Goal: Task Accomplishment & Management: Manage account settings

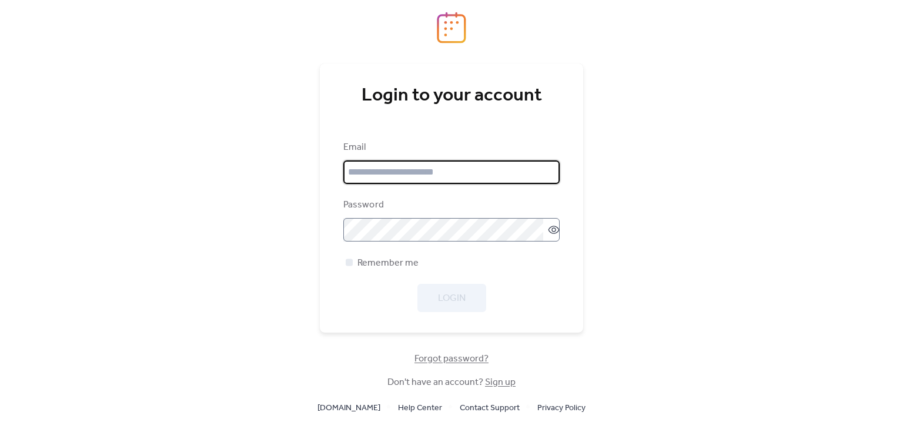
type input "**********"
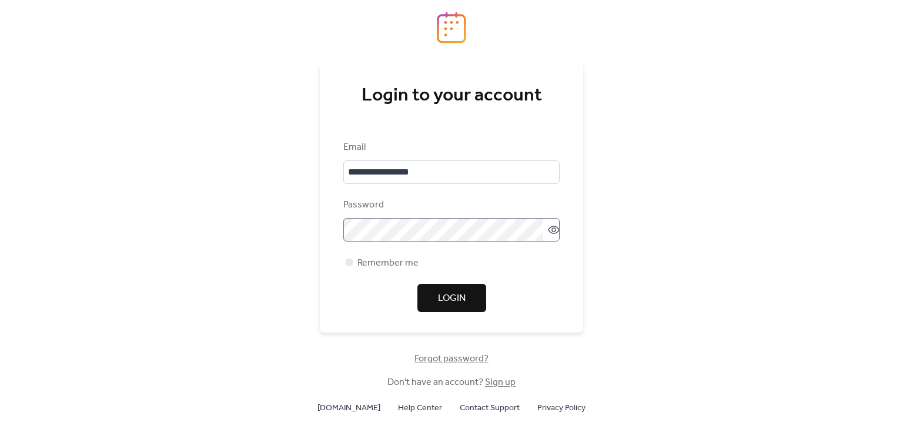
click at [551, 231] on icon at bounding box center [554, 230] width 12 height 12
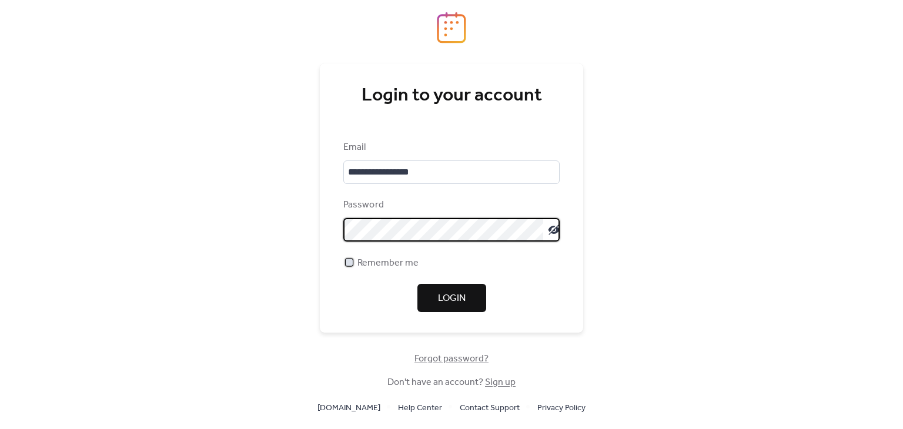
click at [351, 262] on div at bounding box center [349, 262] width 7 height 7
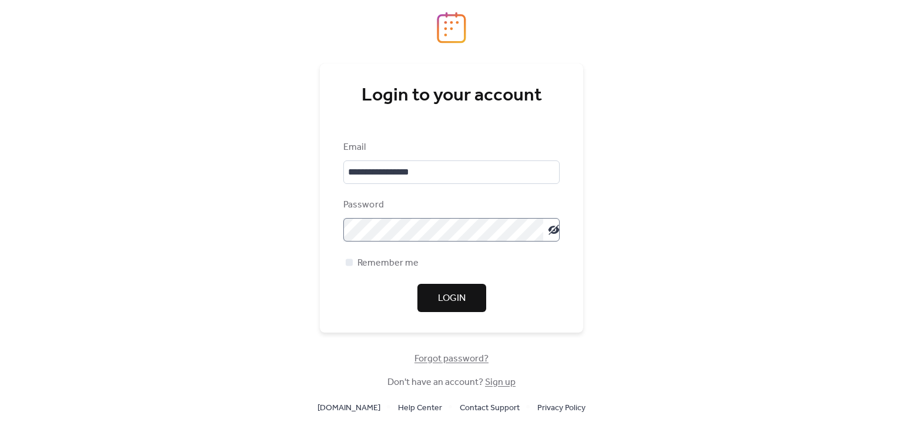
click at [453, 302] on span "Login" at bounding box center [452, 299] width 28 height 14
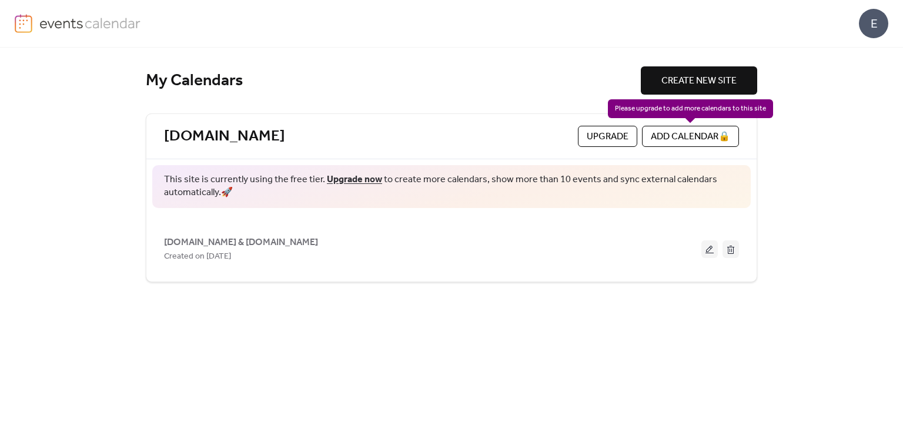
click at [656, 129] on div "ADD CALENDAR 🔒" at bounding box center [690, 136] width 97 height 21
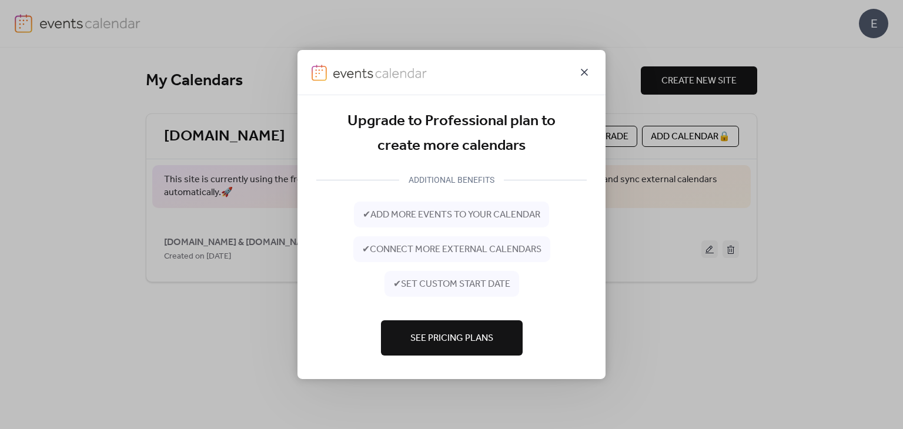
click at [583, 71] on icon at bounding box center [584, 72] width 14 height 14
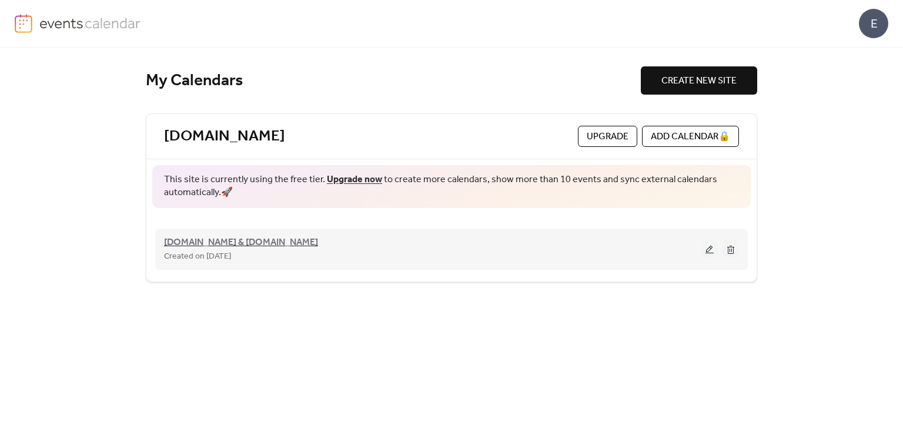
click at [269, 243] on span "[DOMAIN_NAME] & [DOMAIN_NAME]" at bounding box center [241, 243] width 154 height 14
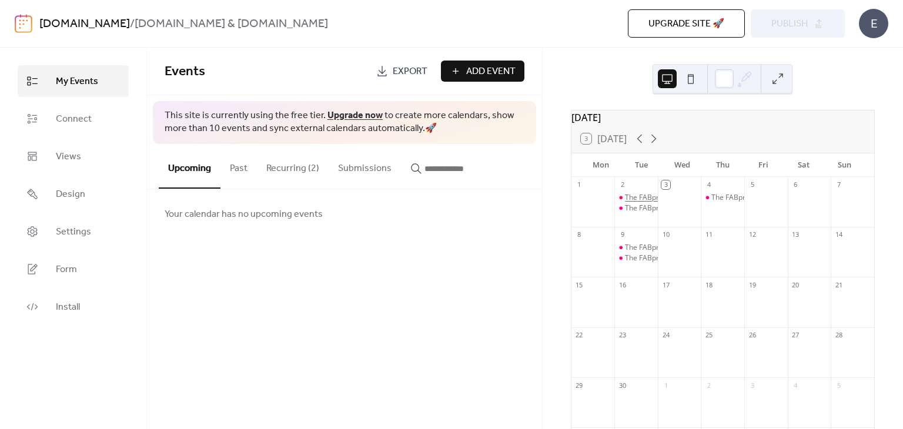
click at [642, 201] on div "The FABpreneurs™ Prosperity & Partnership Networking Experience" at bounding box center [736, 198] width 222 height 10
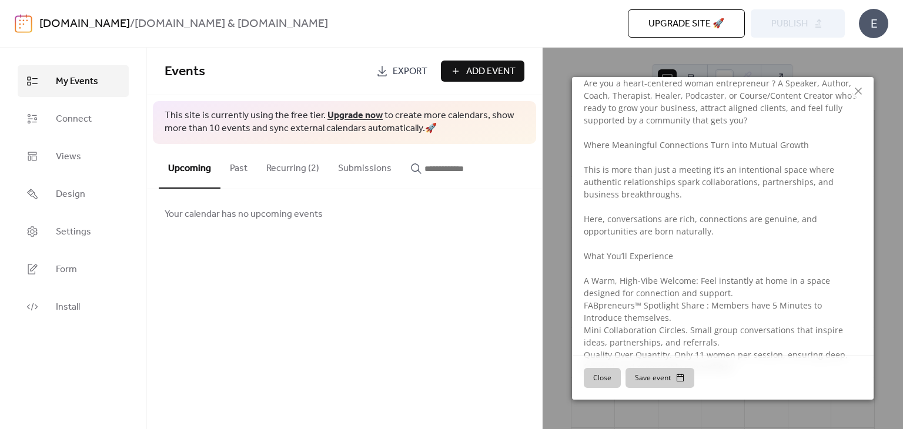
scroll to position [289, 0]
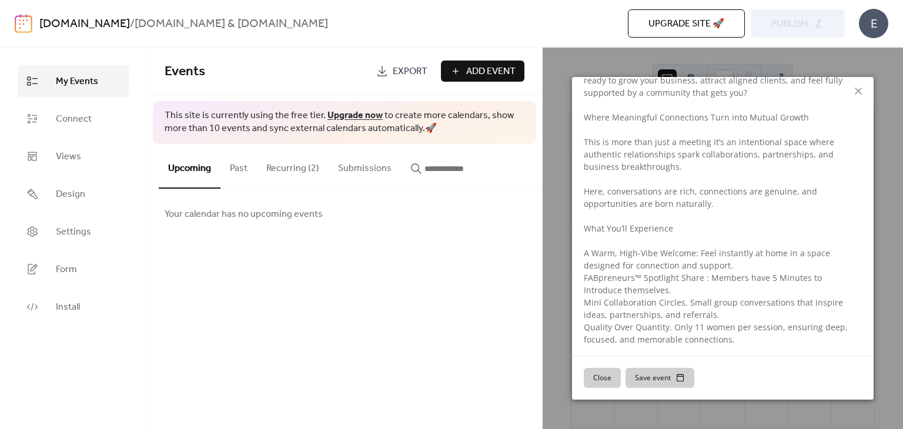
click at [668, 369] on button "Save event" at bounding box center [659, 378] width 69 height 20
click at [867, 59] on div "The FABpreneurs™ Prosperity & Partnership Networking Experience ​ [DATE] ​ 2:00…" at bounding box center [723, 239] width 360 height 382
click at [62, 118] on span "Connect" at bounding box center [74, 119] width 36 height 14
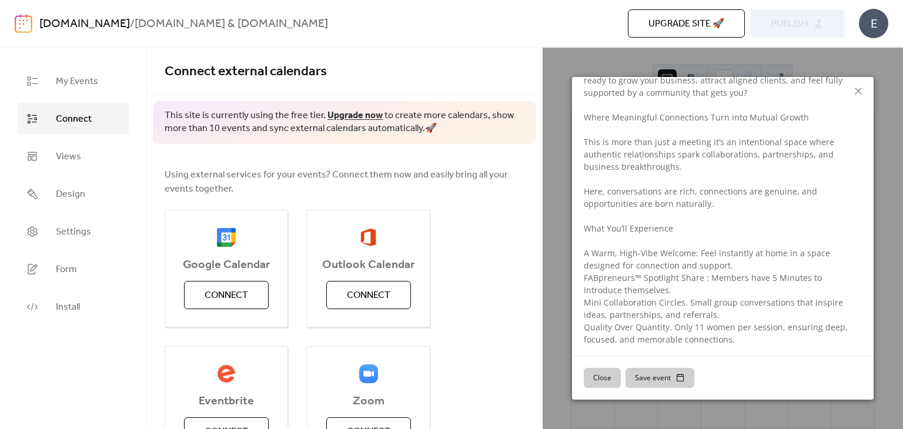
click at [682, 59] on div "The FABpreneurs™ Prosperity & Partnership Networking Experience ​ [DATE] ​ 2:00…" at bounding box center [723, 239] width 360 height 382
click at [863, 88] on icon at bounding box center [858, 91] width 14 height 14
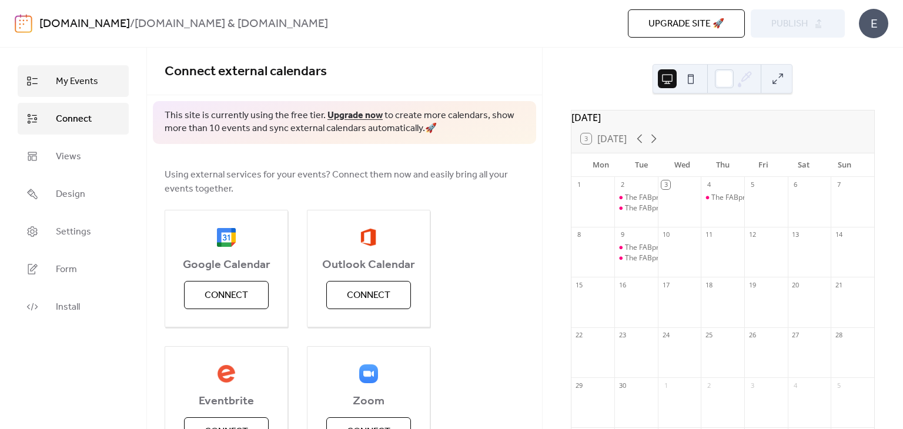
click at [68, 82] on span "My Events" at bounding box center [77, 82] width 42 height 14
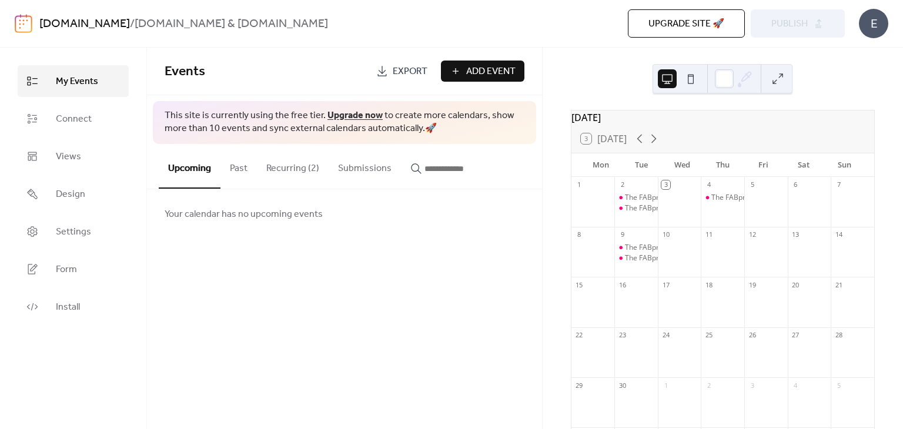
click at [282, 170] on button "Recurring (2)" at bounding box center [293, 166] width 72 height 44
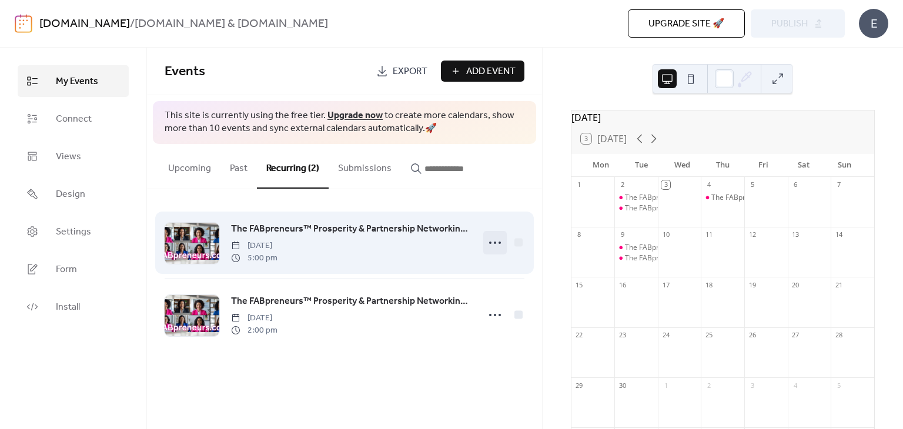
click at [498, 242] on icon at bounding box center [495, 242] width 19 height 19
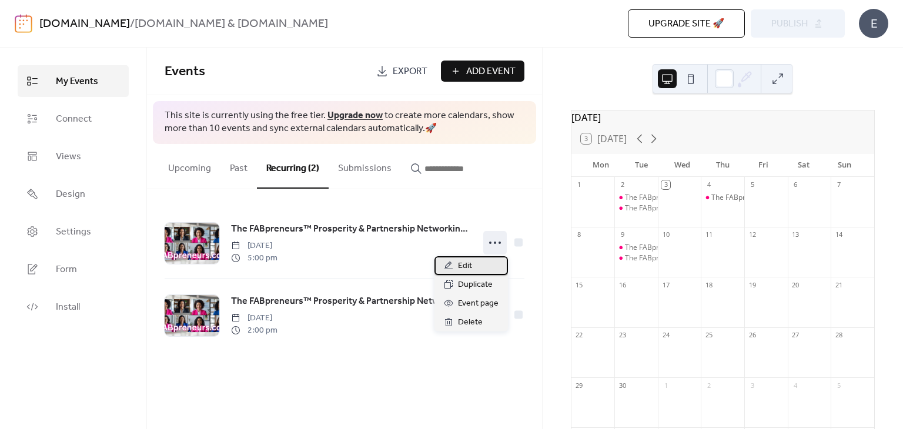
click at [464, 266] on span "Edit" at bounding box center [465, 266] width 14 height 14
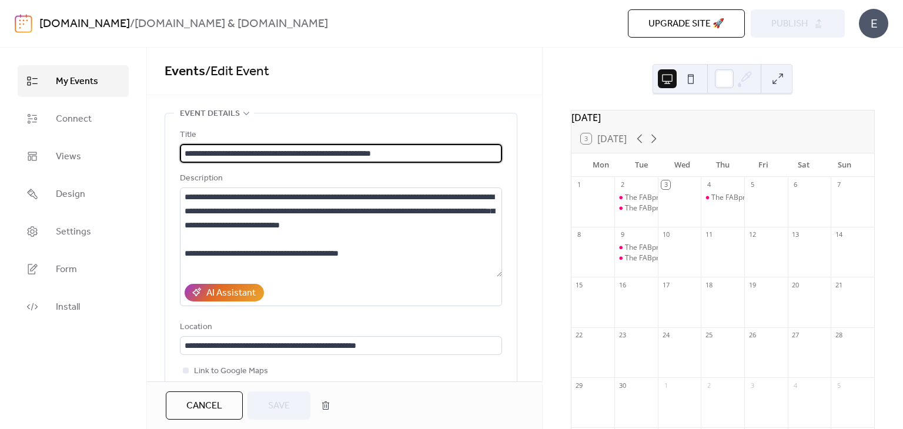
click at [340, 153] on input "**********" at bounding box center [341, 153] width 322 height 19
type input "**********"
click at [287, 403] on span "Save" at bounding box center [279, 406] width 22 height 14
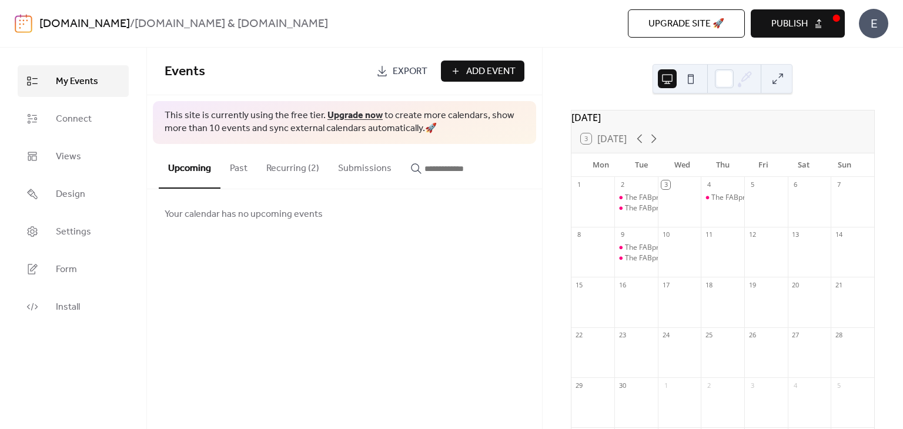
click at [299, 170] on button "Recurring (2)" at bounding box center [293, 166] width 72 height 44
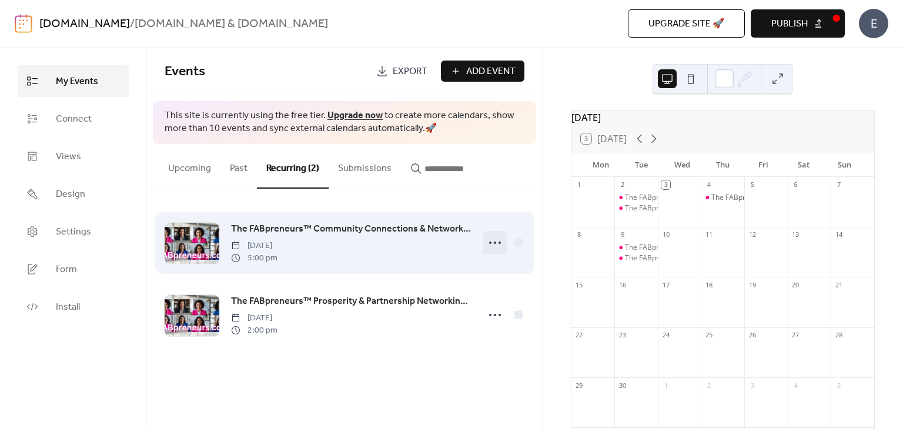
click at [497, 245] on icon at bounding box center [495, 242] width 19 height 19
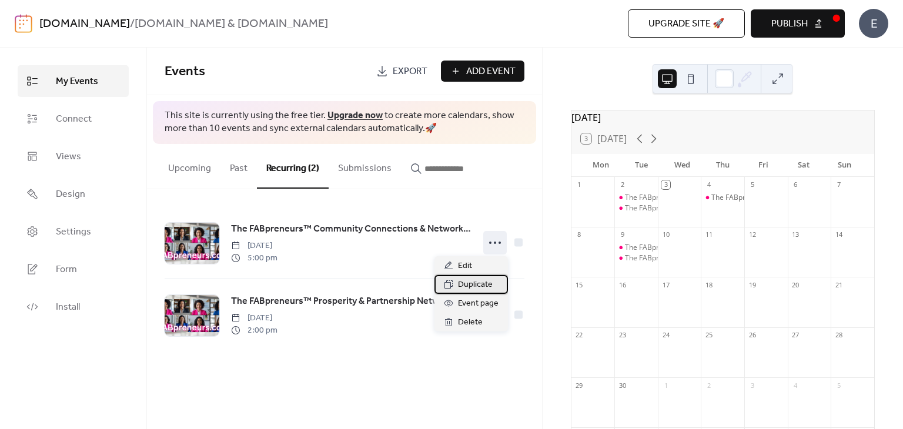
click at [488, 290] on span "Duplicate" at bounding box center [475, 285] width 35 height 14
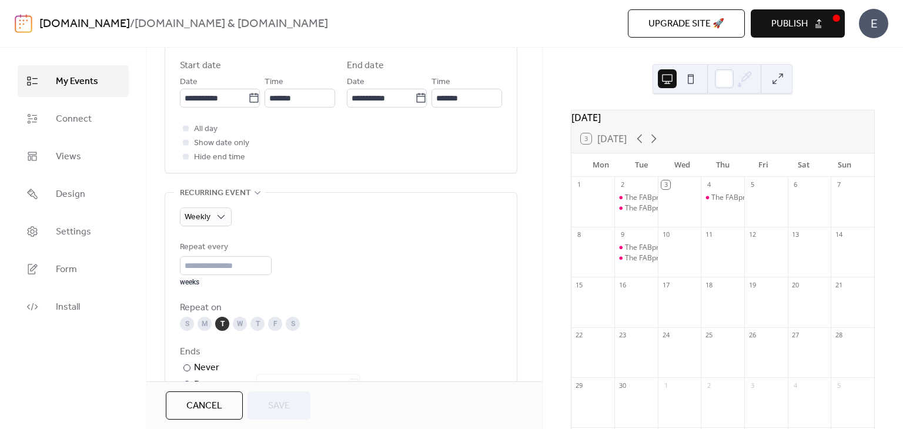
scroll to position [235, 0]
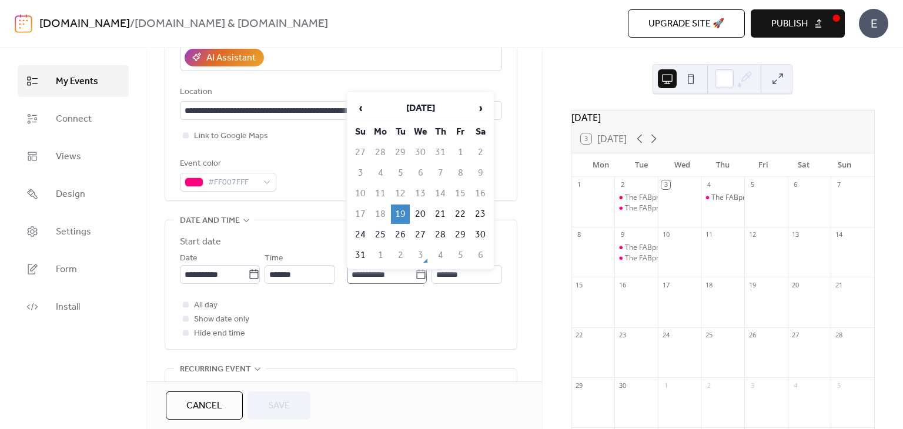
click at [420, 275] on icon at bounding box center [421, 275] width 12 height 12
click at [415, 275] on input "**********" at bounding box center [381, 274] width 68 height 19
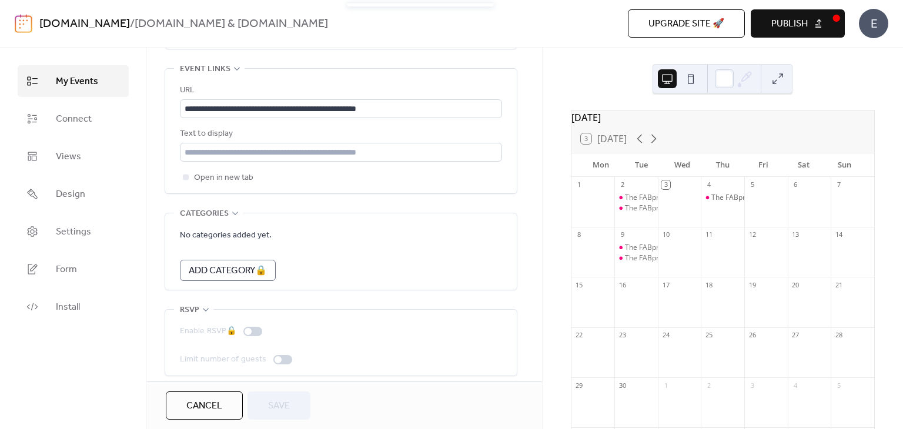
scroll to position [902, 0]
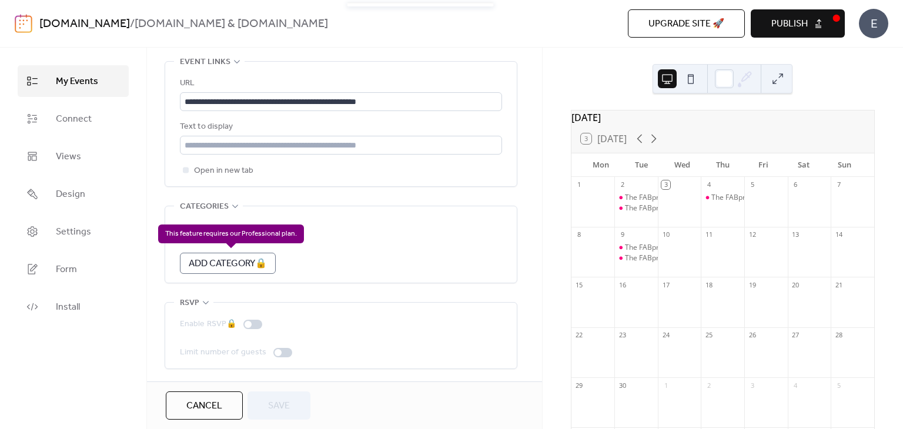
click at [225, 266] on div "Add Category 🔒" at bounding box center [228, 263] width 96 height 21
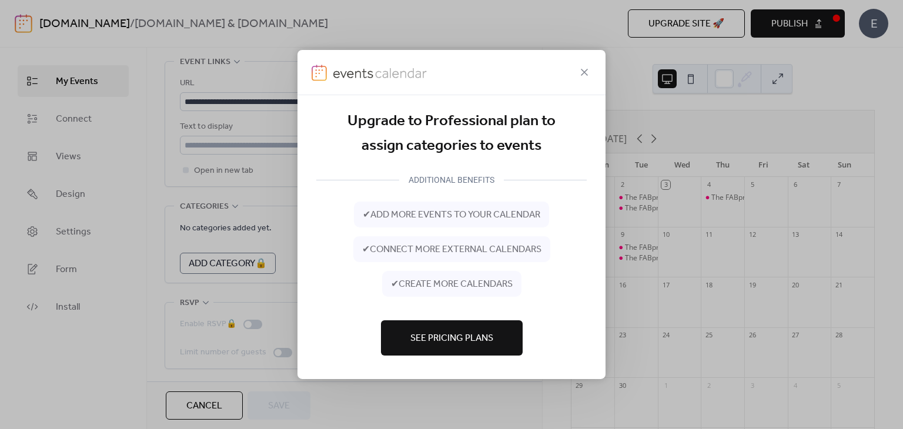
click at [583, 69] on icon at bounding box center [584, 72] width 14 height 14
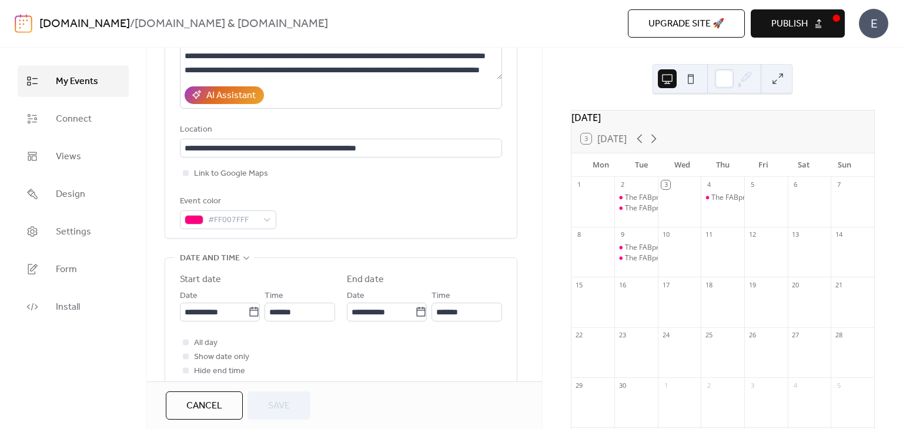
scroll to position [197, 0]
click at [183, 358] on div at bounding box center [186, 357] width 6 height 6
click at [185, 371] on div at bounding box center [186, 371] width 6 height 6
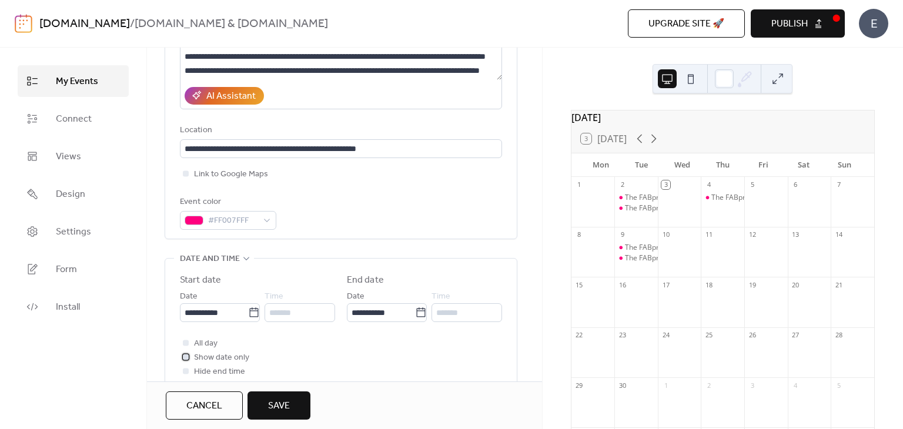
click at [185, 357] on icon at bounding box center [185, 357] width 3 height 2
click at [185, 368] on div at bounding box center [186, 371] width 6 height 6
click at [185, 369] on icon at bounding box center [186, 371] width 4 height 4
click at [185, 368] on div at bounding box center [186, 371] width 6 height 6
click at [289, 402] on span "Save" at bounding box center [279, 406] width 22 height 14
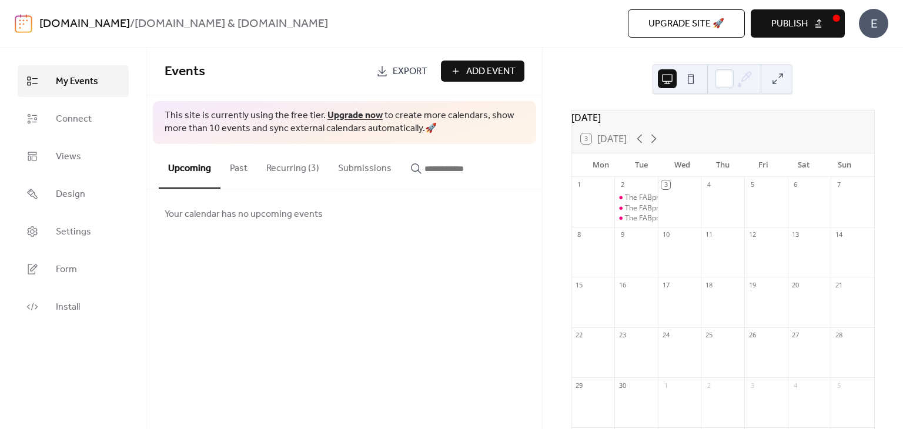
click at [781, 79] on button at bounding box center [777, 78] width 19 height 19
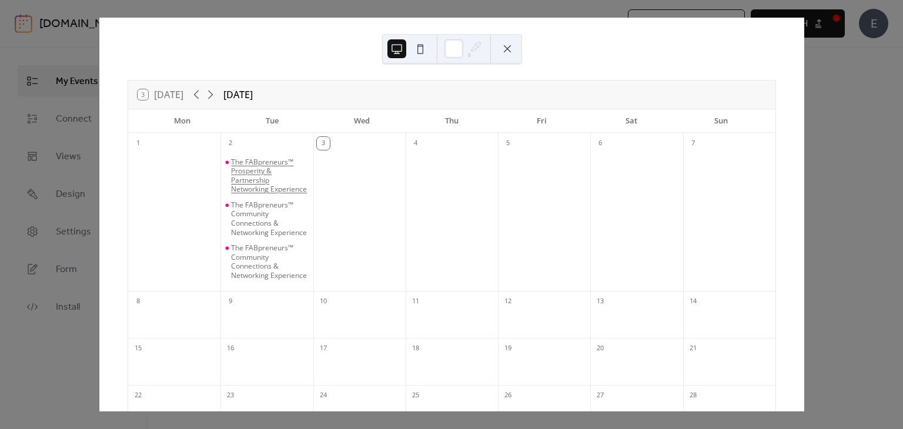
click at [266, 175] on div "The FABpreneurs™ Prosperity & Partnership Networking Experience" at bounding box center [269, 176] width 77 height 36
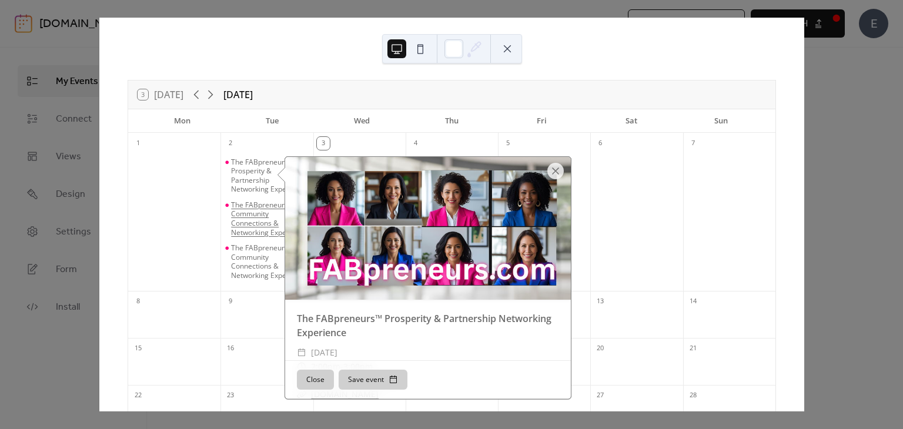
click at [263, 225] on div "The FABpreneurs™ Community Connections & Networking Experience" at bounding box center [269, 218] width 77 height 36
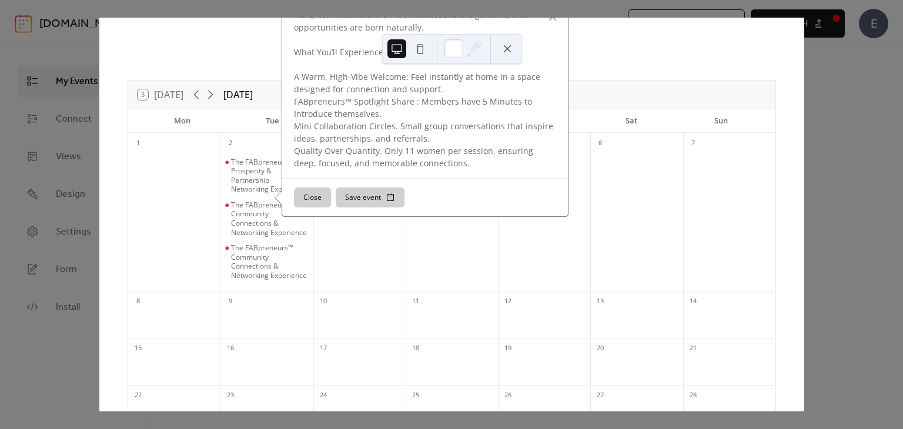
scroll to position [398, 0]
click at [260, 280] on div "The FABpreneurs™ Community Connections & Networking Experience" at bounding box center [269, 261] width 77 height 36
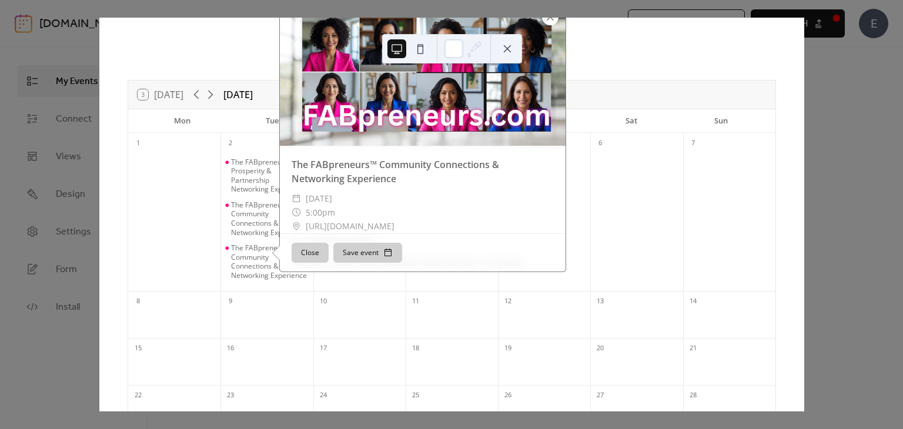
click at [554, 25] on div at bounding box center [550, 17] width 16 height 16
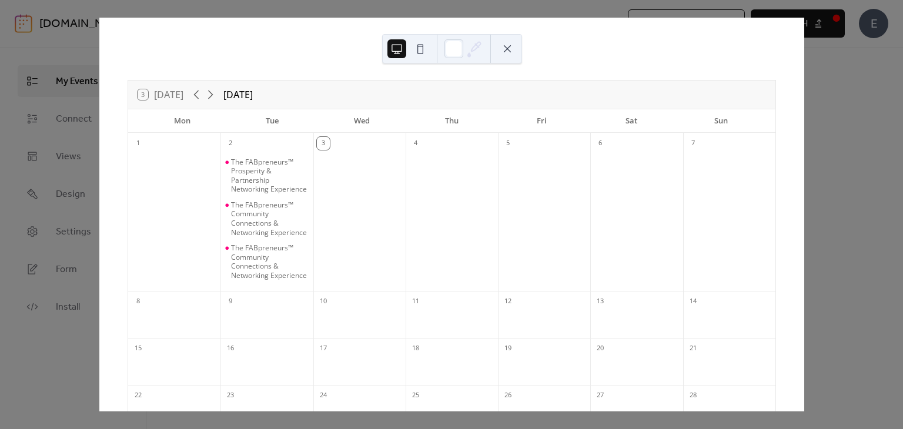
click at [509, 48] on button at bounding box center [507, 48] width 19 height 19
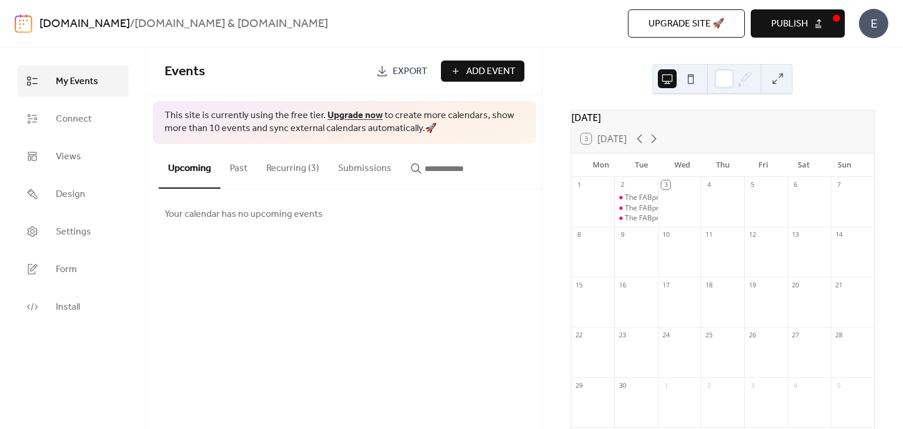
click at [302, 167] on button "Recurring (3)" at bounding box center [293, 166] width 72 height 44
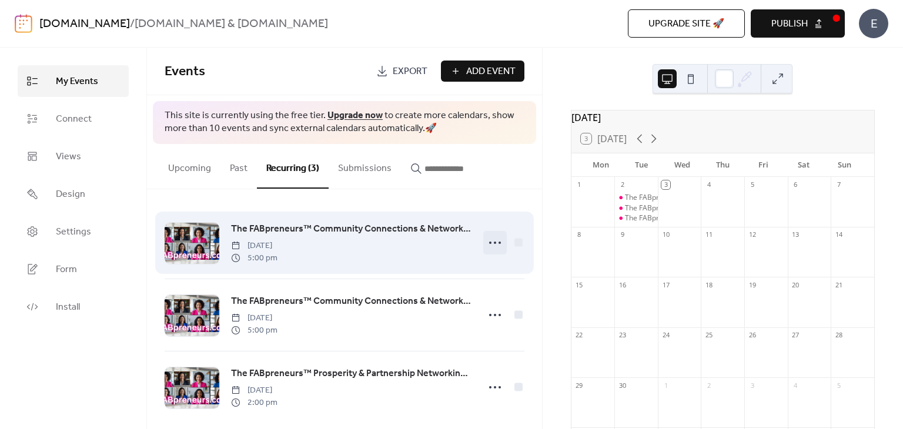
click at [489, 242] on icon at bounding box center [495, 242] width 19 height 19
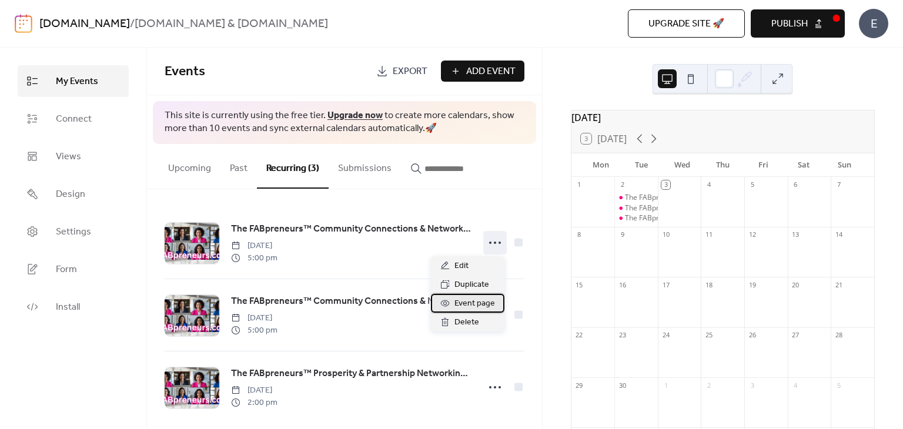
click at [476, 304] on span "Event page" at bounding box center [474, 304] width 41 height 14
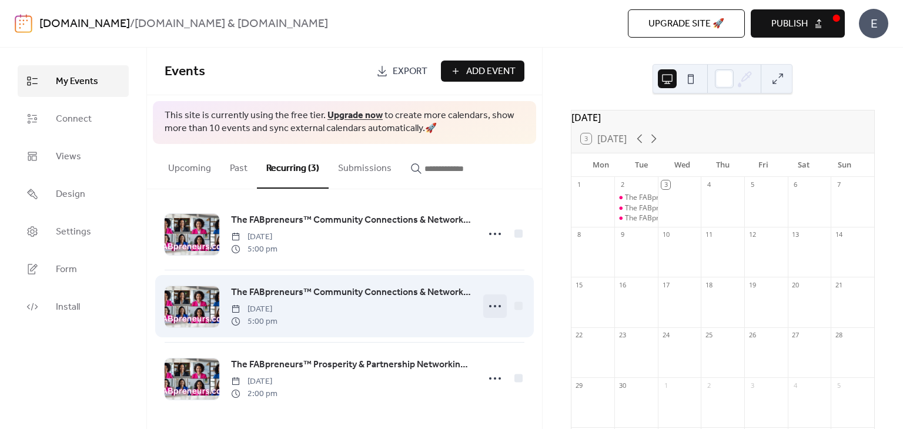
scroll to position [12, 0]
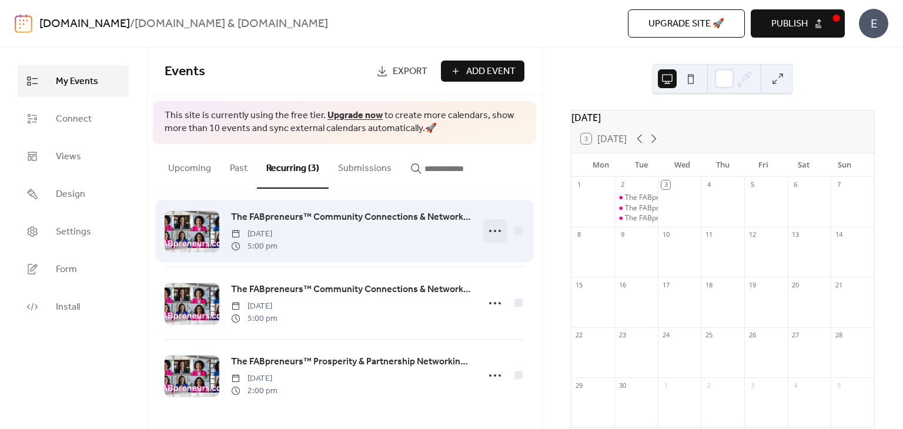
click at [491, 228] on icon at bounding box center [495, 231] width 19 height 19
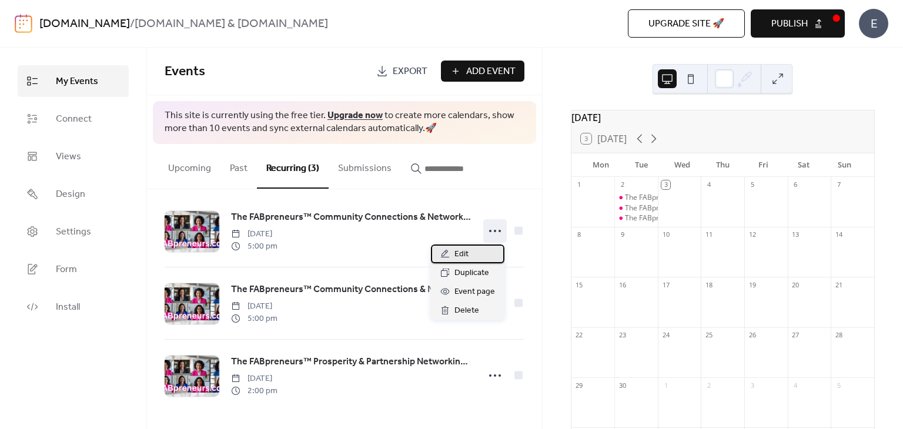
click at [461, 253] on span "Edit" at bounding box center [461, 254] width 14 height 14
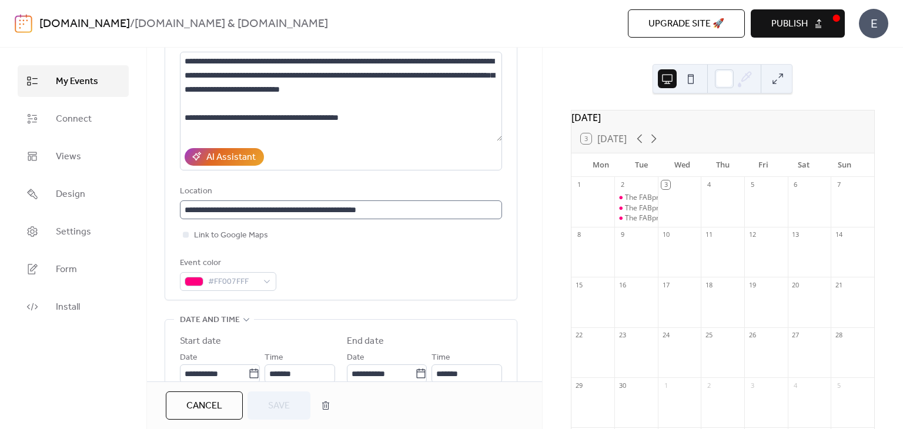
scroll to position [294, 0]
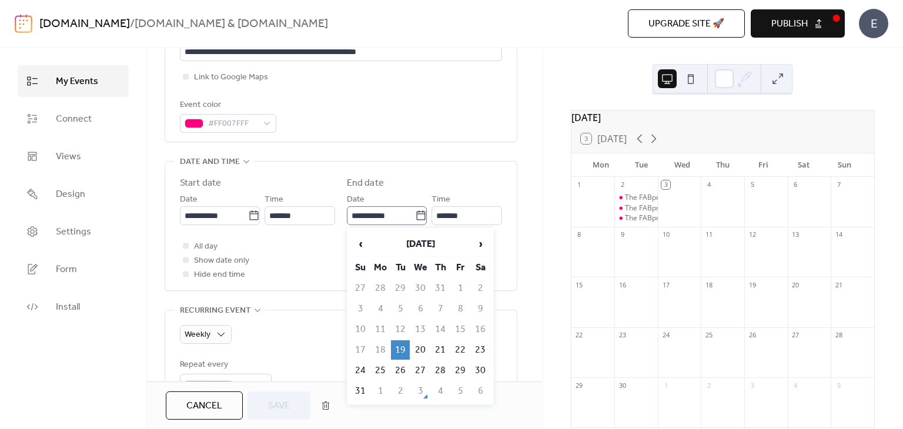
click at [416, 219] on icon at bounding box center [420, 214] width 9 height 9
click at [414, 219] on input "**********" at bounding box center [381, 215] width 68 height 19
click at [401, 386] on td "2" at bounding box center [400, 391] width 19 height 19
type input "**********"
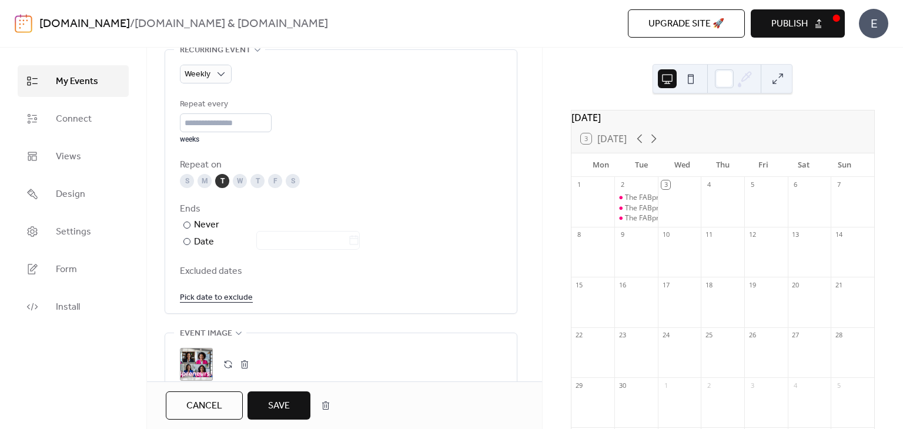
scroll to position [647, 0]
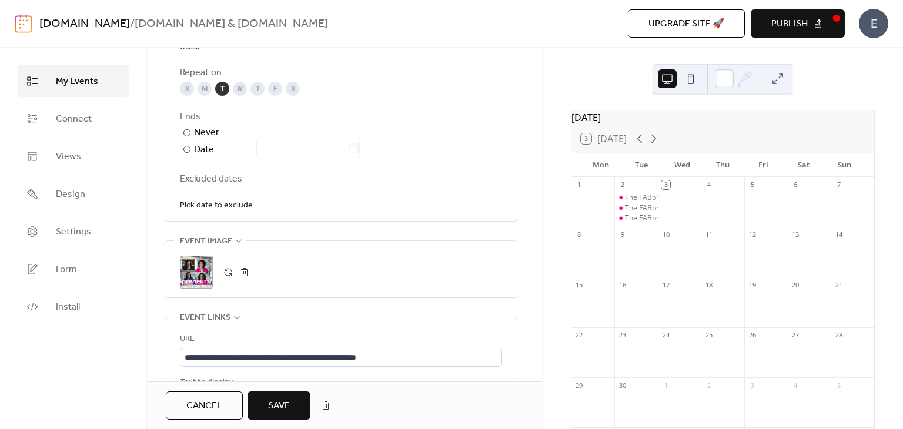
click at [282, 411] on span "Save" at bounding box center [279, 406] width 22 height 14
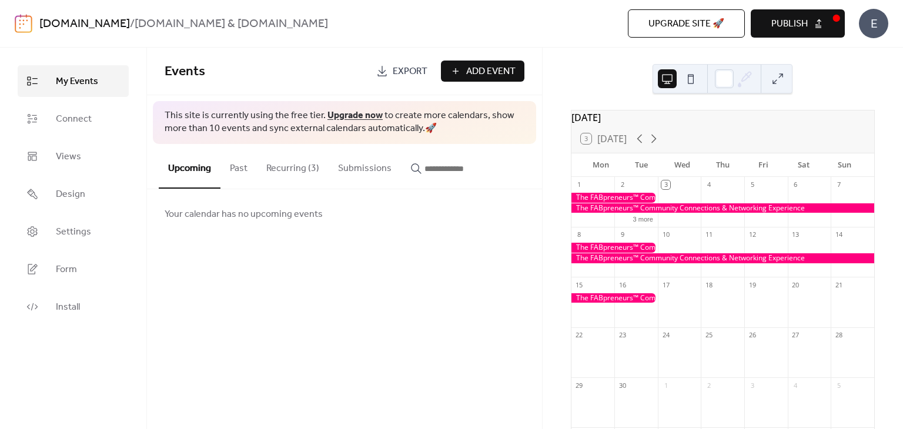
click at [643, 202] on div at bounding box center [614, 198] width 86 height 10
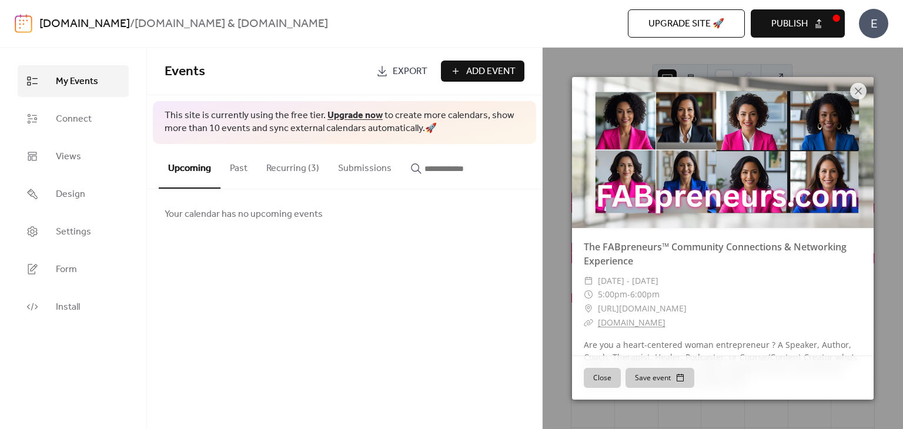
click at [593, 21] on div "Upgrade site 🚀 Preview Publish" at bounding box center [662, 23] width 363 height 28
click at [854, 89] on icon at bounding box center [858, 91] width 14 height 14
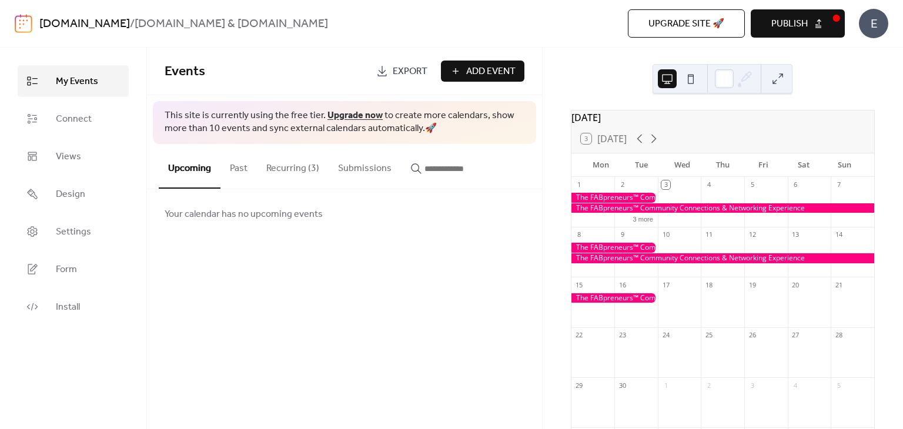
click at [628, 263] on div at bounding box center [722, 258] width 303 height 10
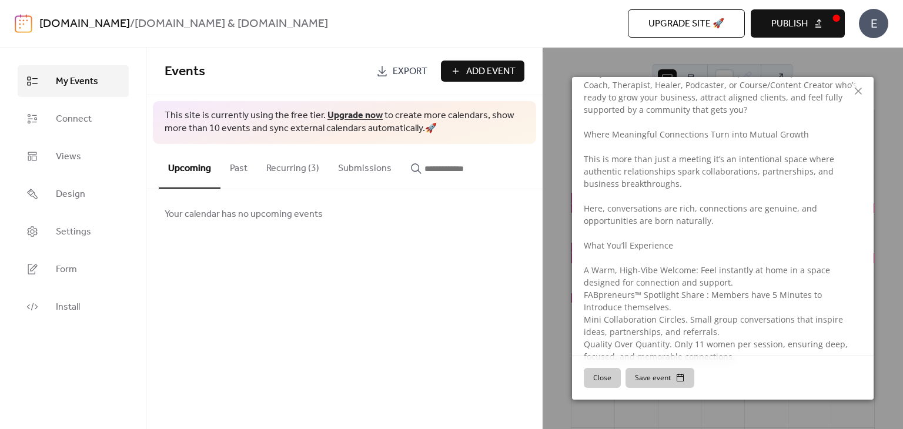
scroll to position [289, 0]
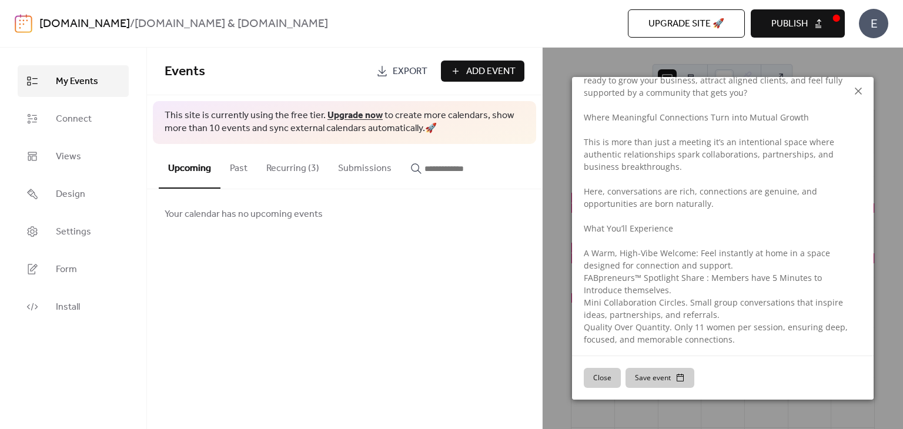
click at [854, 92] on icon at bounding box center [858, 91] width 14 height 14
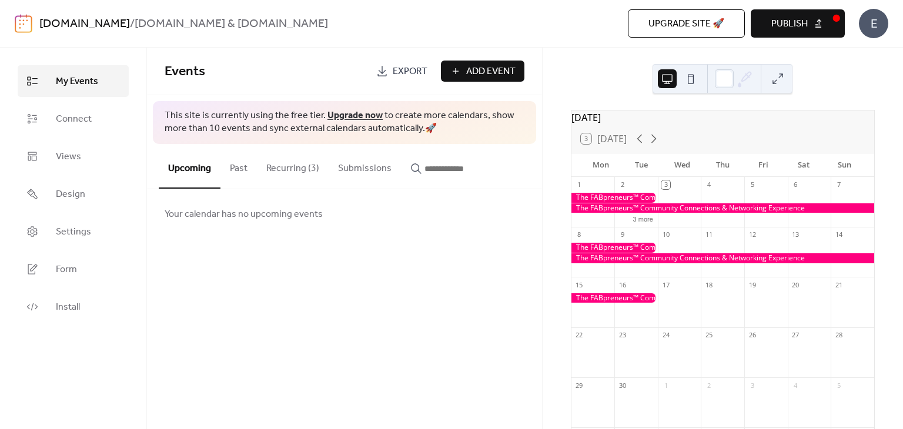
click at [777, 80] on button at bounding box center [777, 78] width 19 height 19
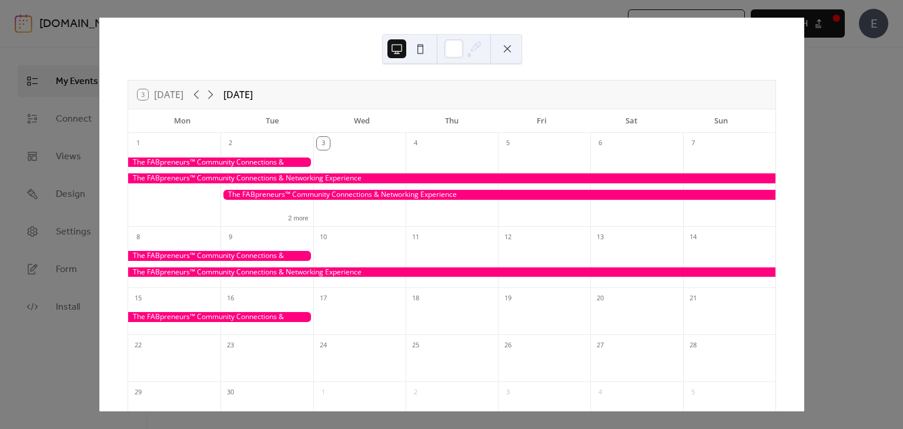
click at [363, 271] on div at bounding box center [451, 272] width 647 height 10
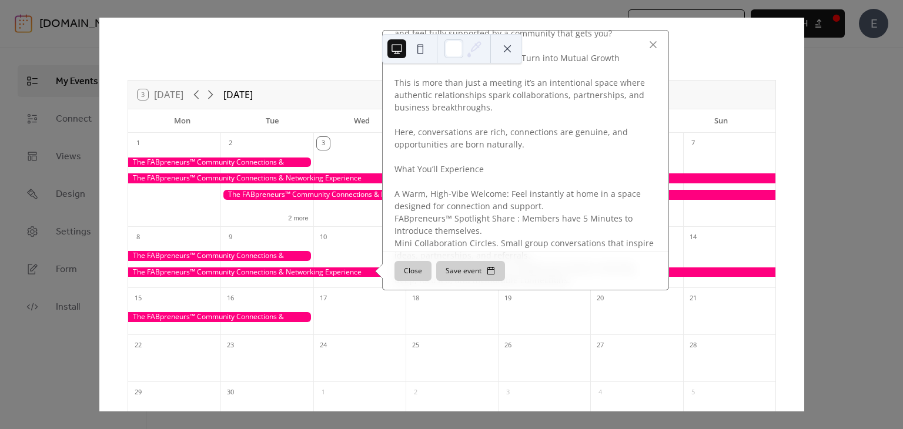
scroll to position [59, 0]
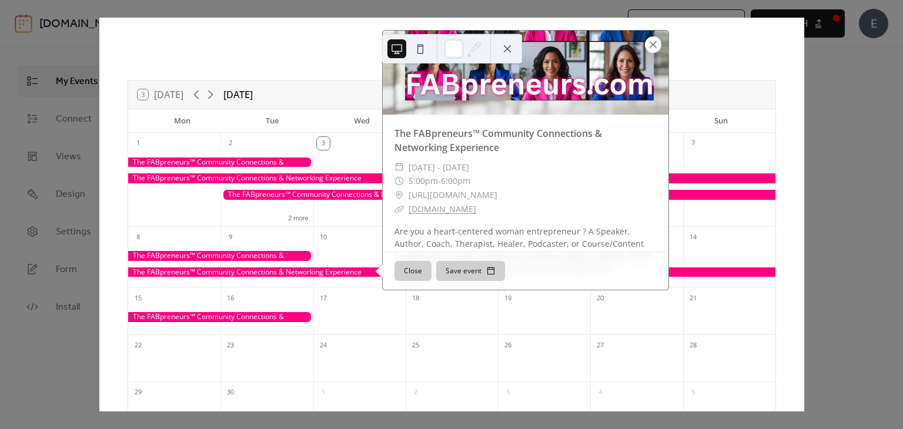
click at [653, 45] on div at bounding box center [653, 44] width 16 height 16
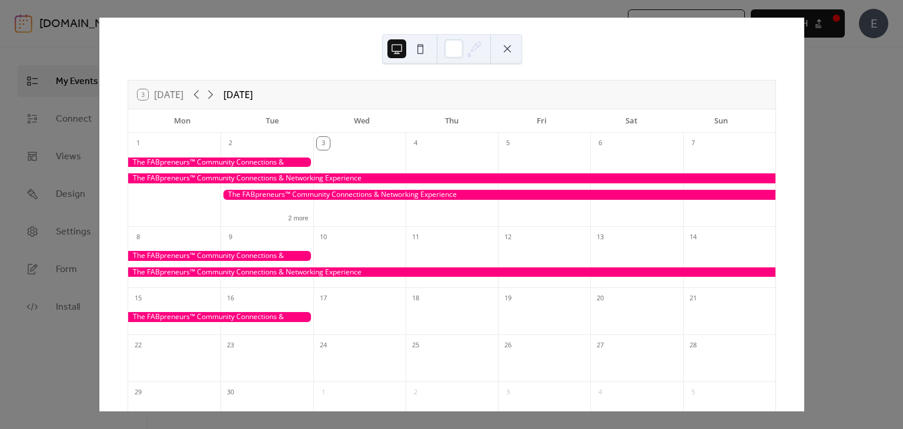
click at [506, 52] on button at bounding box center [507, 48] width 19 height 19
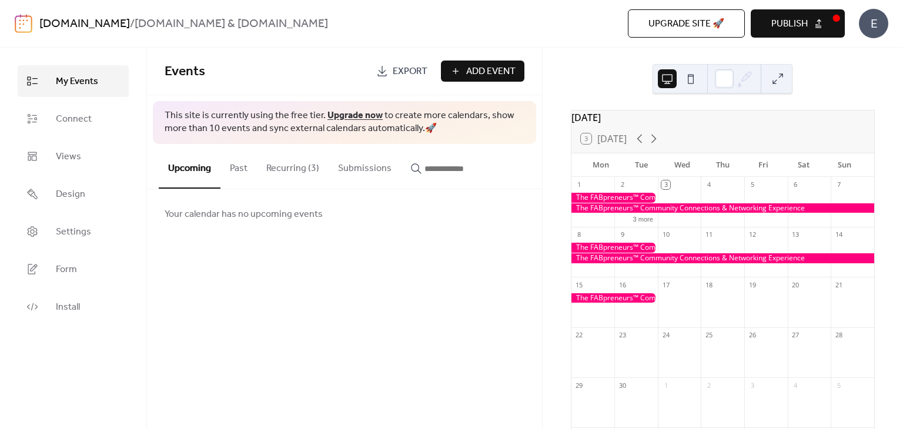
click at [302, 170] on button "Recurring (3)" at bounding box center [293, 166] width 72 height 44
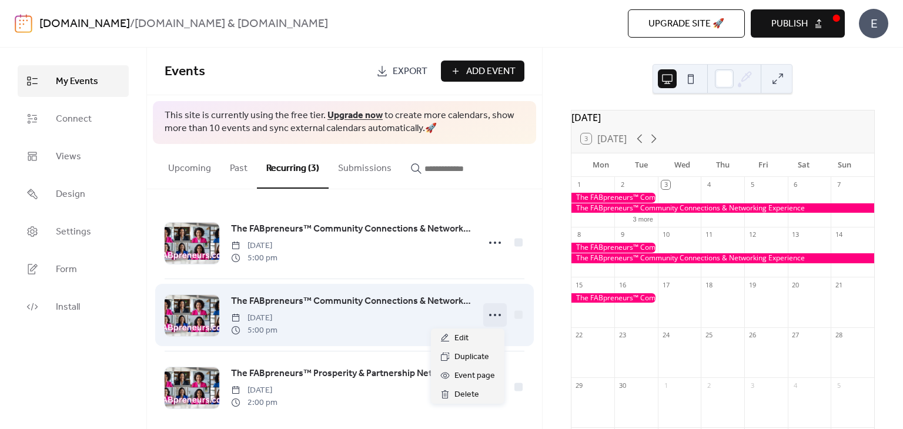
click at [494, 316] on icon at bounding box center [495, 315] width 19 height 19
click at [451, 299] on span "The FABpreneurs™ Community Connections & Networking Experience" at bounding box center [351, 302] width 240 height 14
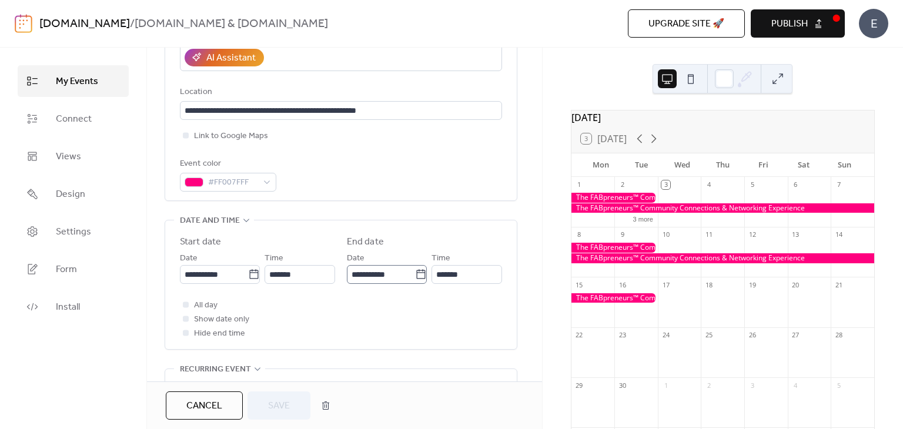
click at [417, 275] on icon at bounding box center [421, 275] width 12 height 12
click at [415, 275] on input "**********" at bounding box center [381, 274] width 68 height 19
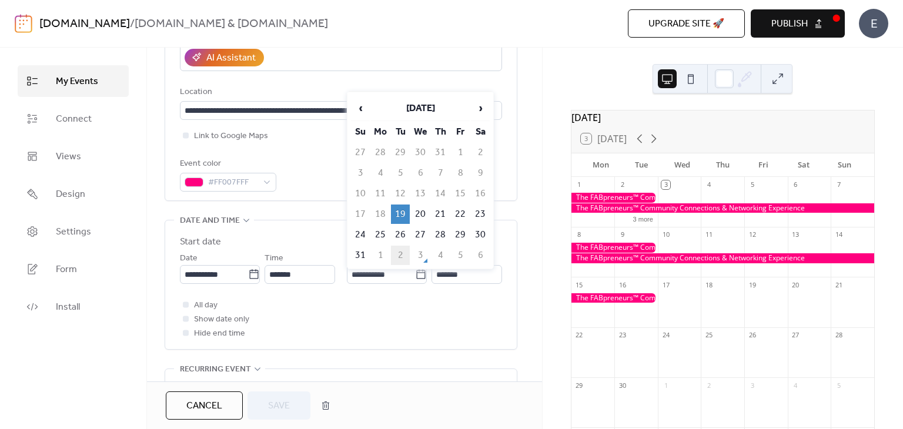
click at [403, 252] on td "2" at bounding box center [400, 255] width 19 height 19
type input "**********"
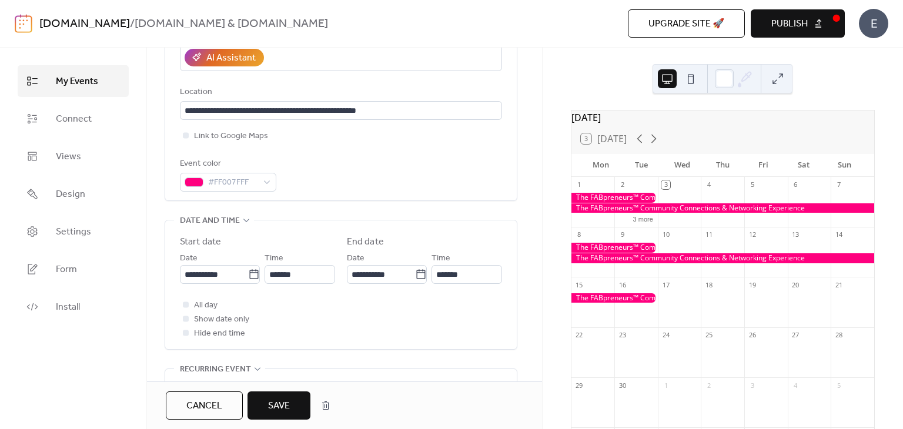
click at [277, 403] on span "Save" at bounding box center [279, 406] width 22 height 14
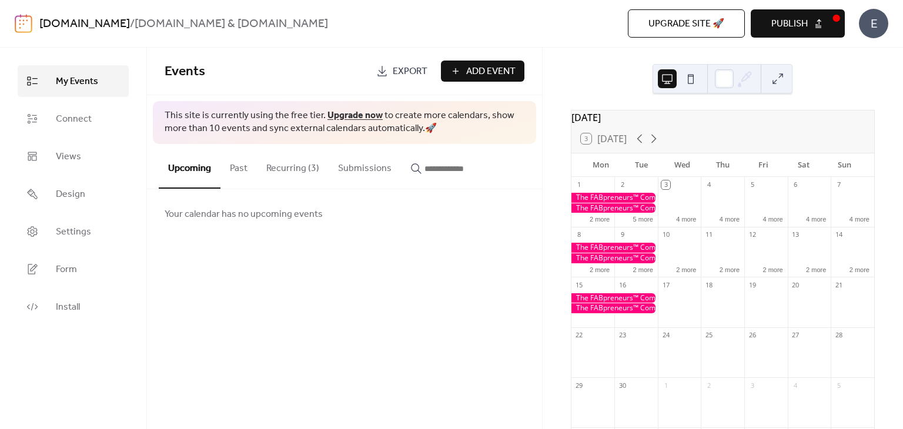
click at [783, 76] on button at bounding box center [777, 78] width 19 height 19
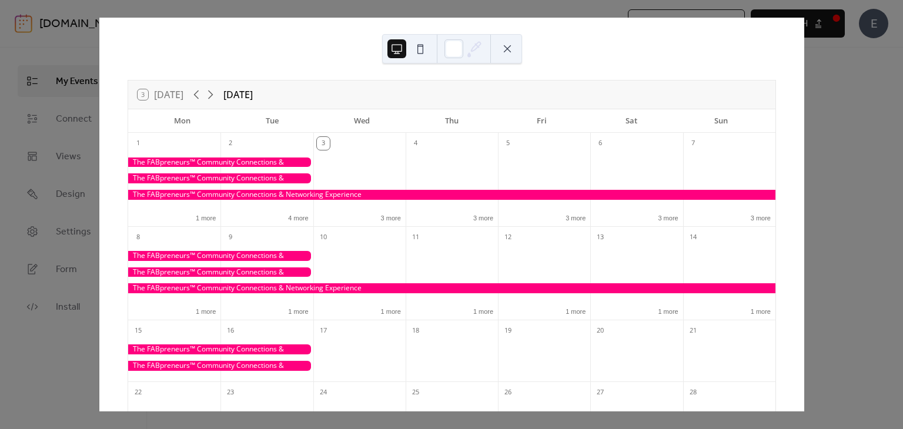
click at [356, 287] on div at bounding box center [451, 288] width 647 height 10
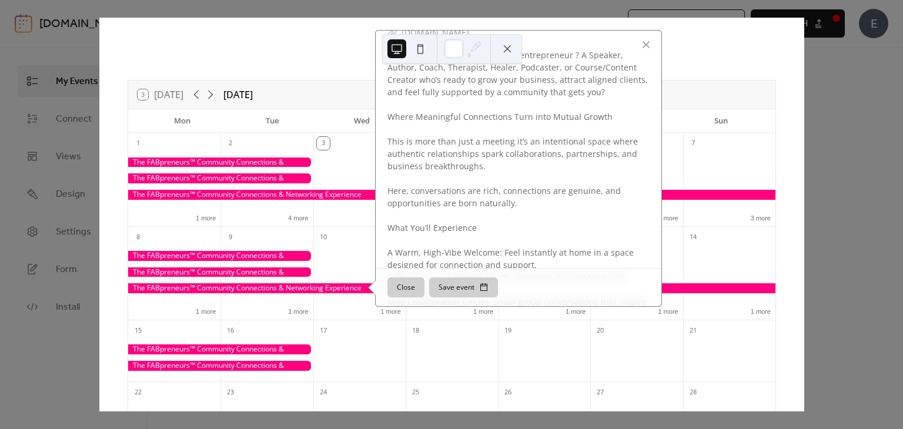
scroll to position [336, 0]
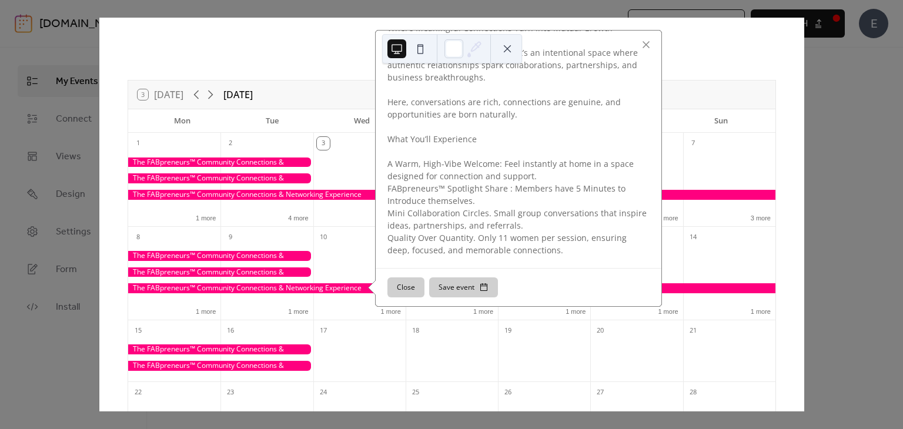
click at [731, 293] on div at bounding box center [451, 288] width 647 height 10
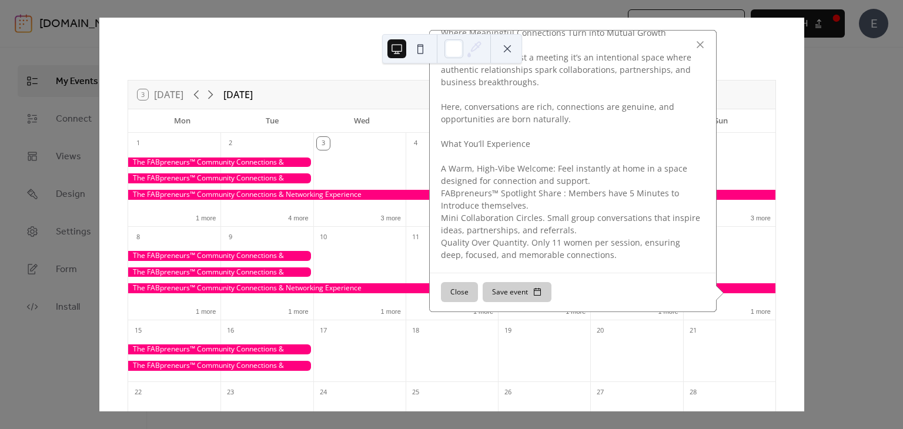
scroll to position [331, 0]
click at [738, 287] on div at bounding box center [451, 288] width 647 height 10
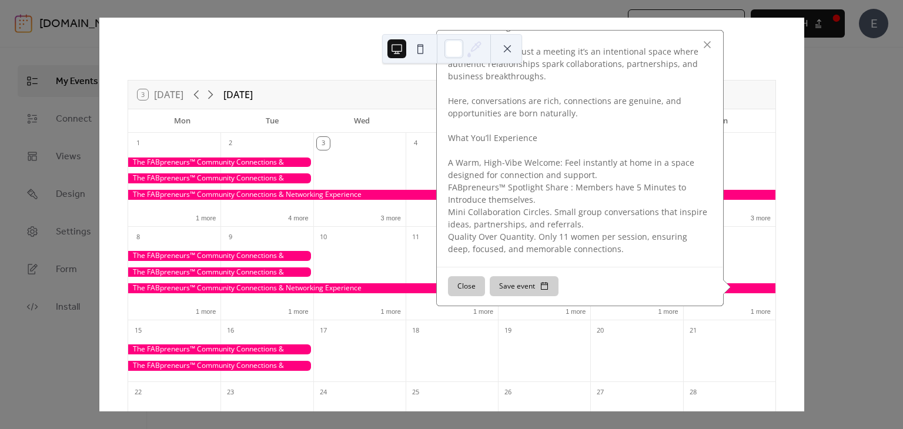
click at [747, 287] on div at bounding box center [451, 288] width 647 height 10
click at [367, 285] on div at bounding box center [451, 288] width 647 height 10
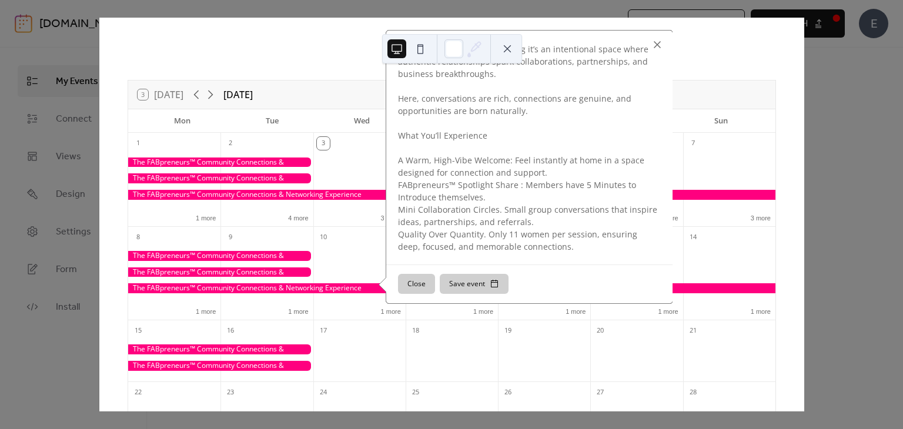
click at [659, 42] on div at bounding box center [657, 44] width 16 height 16
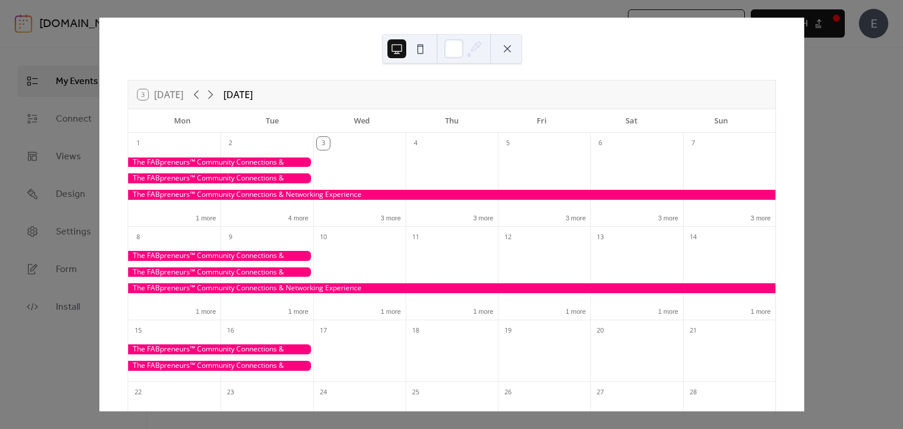
click at [804, 88] on div "3 [DATE] [DATE] Mon Tue Wed Thu Fri Sat Sun 1 1 more 2 4 more 3 3 more 4 3 more…" at bounding box center [451, 215] width 705 height 394
click at [513, 52] on button at bounding box center [507, 48] width 19 height 19
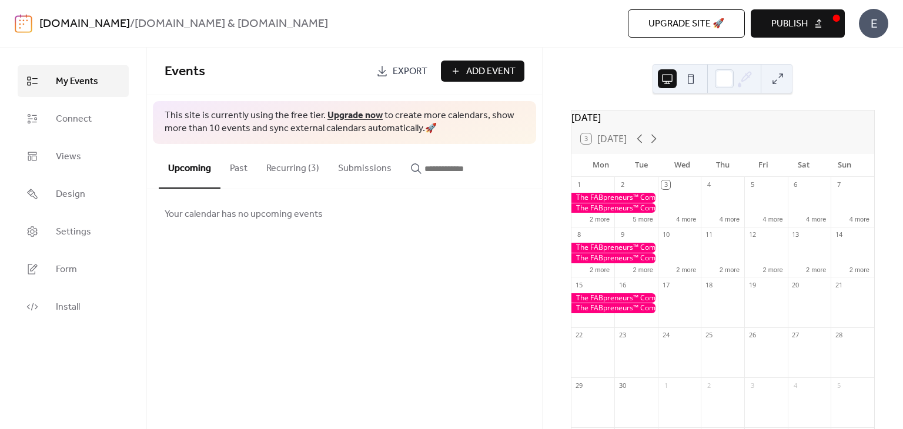
click at [301, 168] on button "Recurring (3)" at bounding box center [293, 166] width 72 height 44
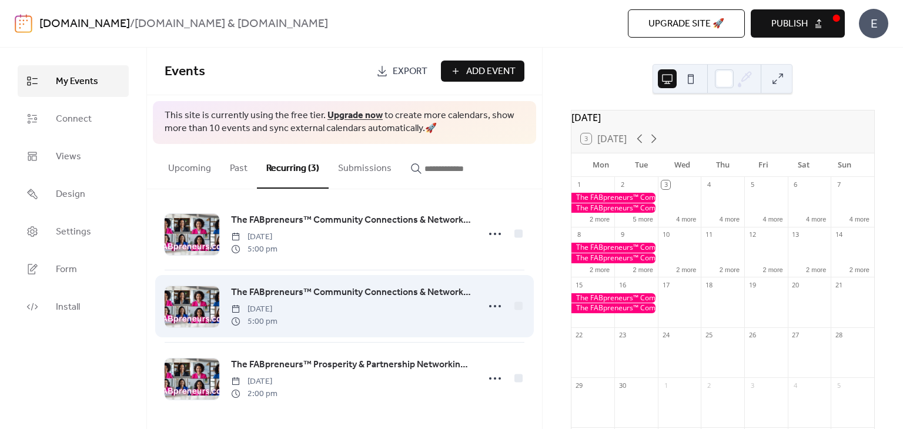
scroll to position [12, 0]
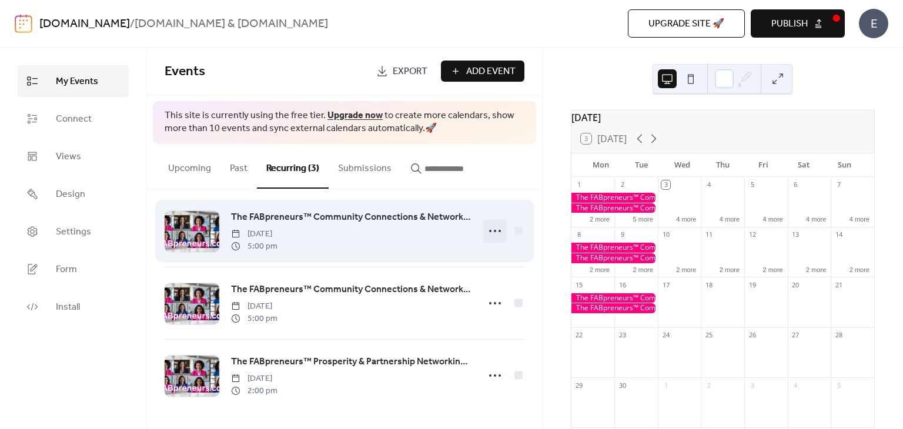
click at [491, 226] on icon at bounding box center [495, 231] width 19 height 19
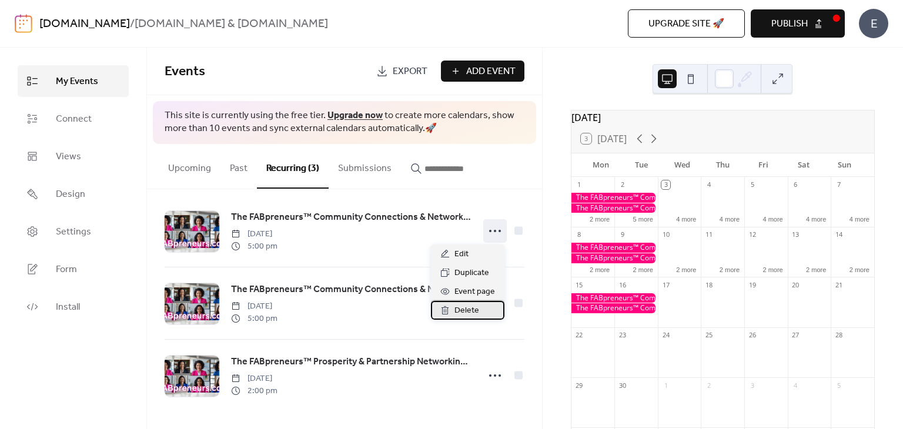
click at [479, 313] on div "Delete" at bounding box center [467, 310] width 73 height 19
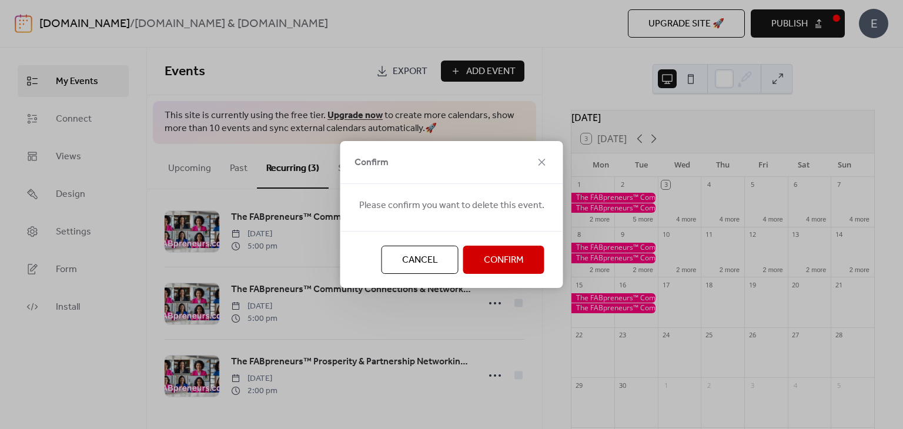
click at [501, 258] on span "Confirm" at bounding box center [504, 260] width 40 height 14
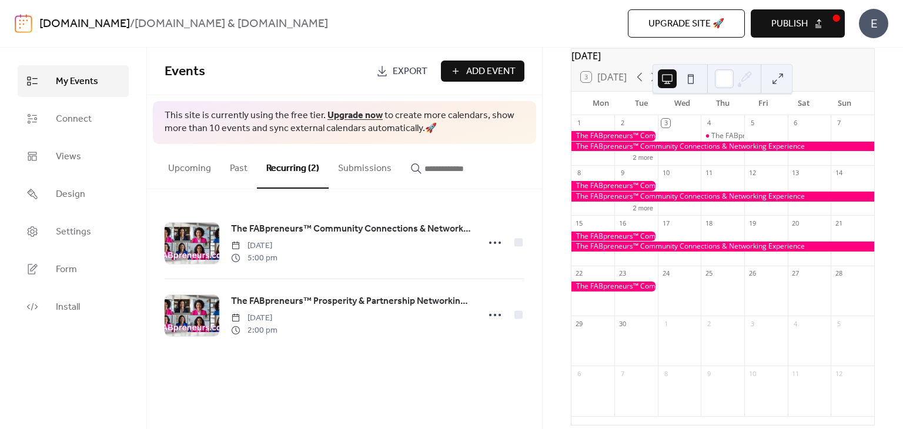
scroll to position [110, 0]
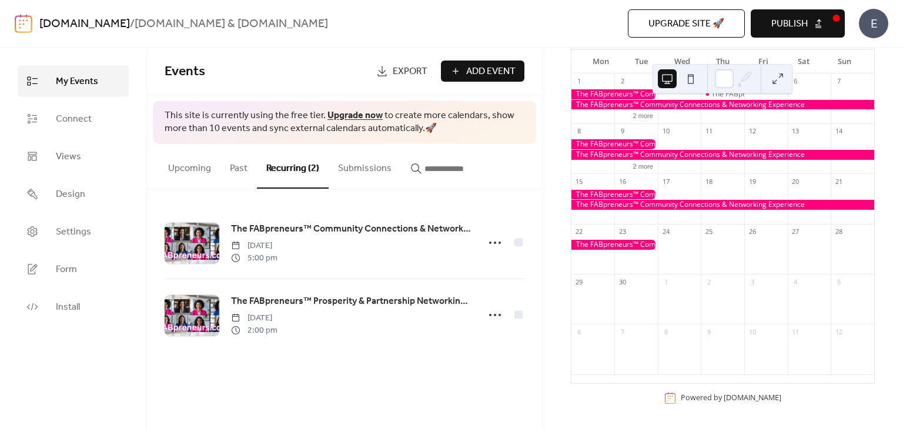
click at [600, 245] on div at bounding box center [614, 245] width 86 height 10
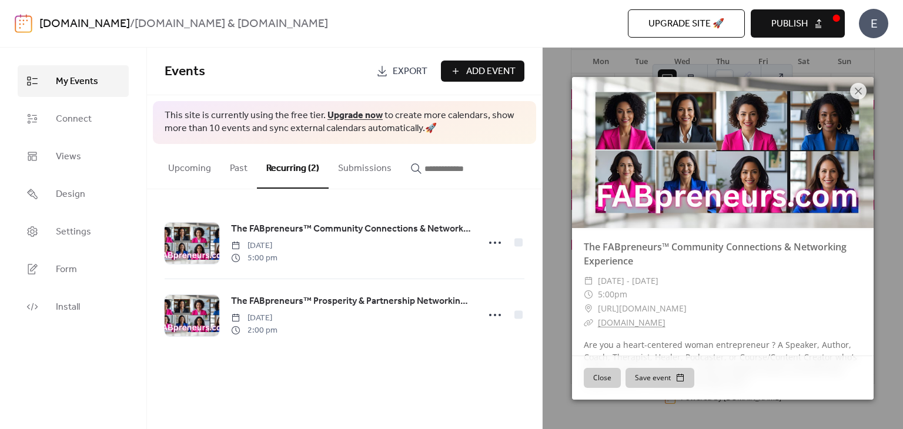
click at [517, 186] on div "Upcoming Past Recurring (2) Submissions" at bounding box center [344, 166] width 395 height 45
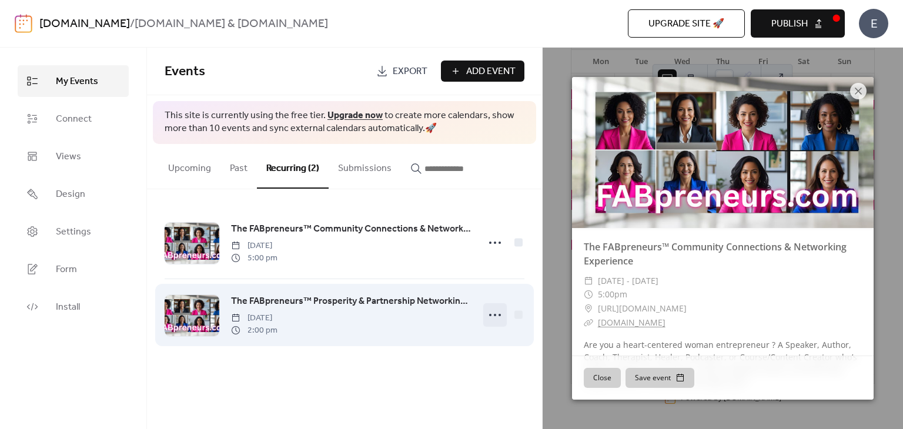
click at [494, 315] on circle at bounding box center [495, 315] width 2 height 2
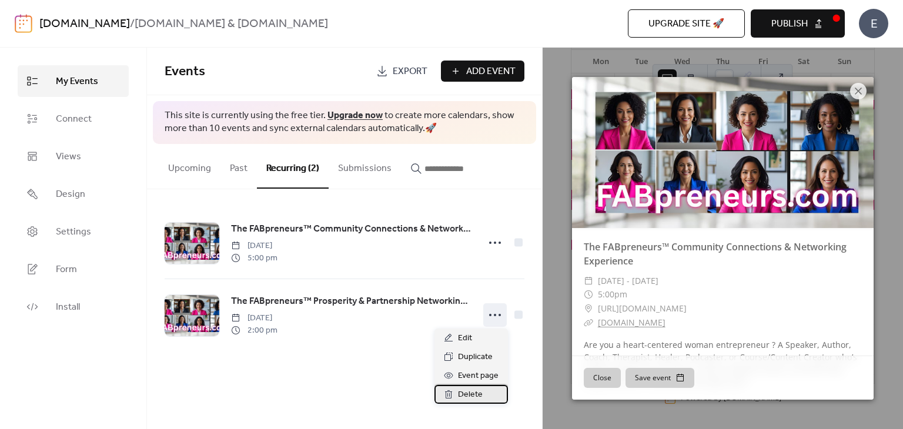
click at [484, 391] on div "Delete" at bounding box center [470, 394] width 73 height 19
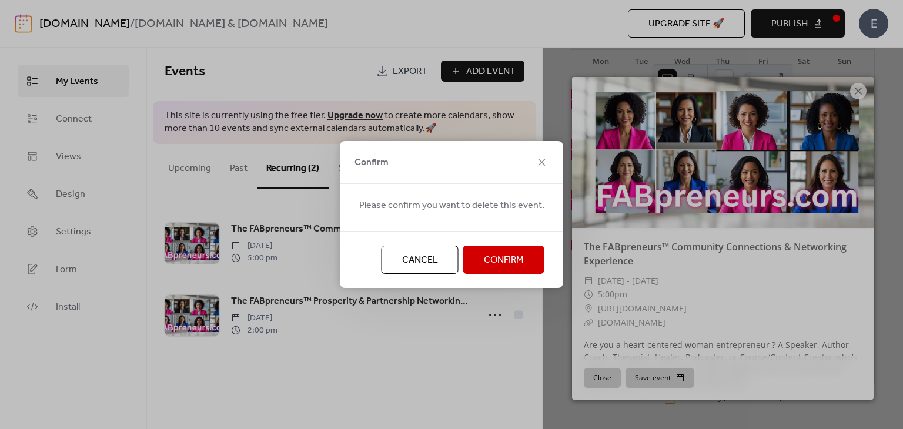
click at [517, 255] on span "Confirm" at bounding box center [504, 260] width 40 height 14
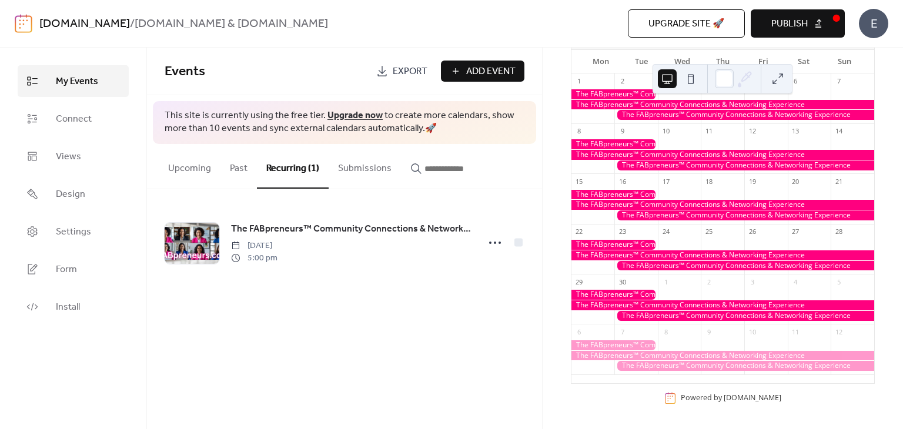
click at [773, 75] on button at bounding box center [777, 78] width 19 height 19
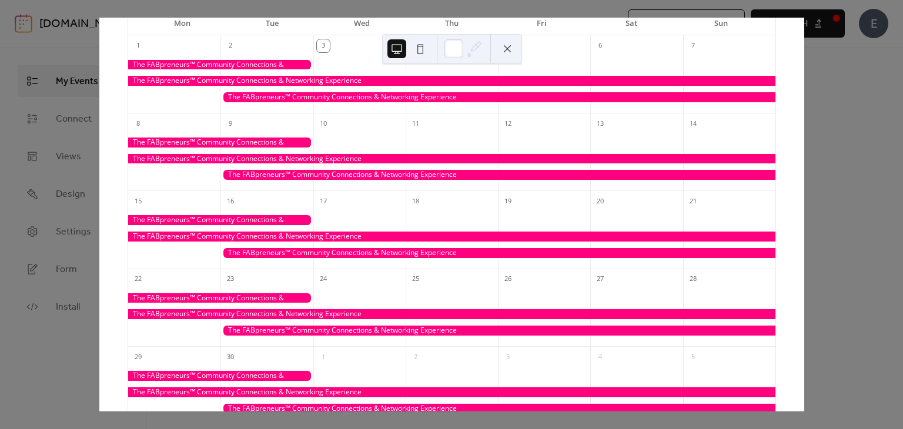
scroll to position [89, 0]
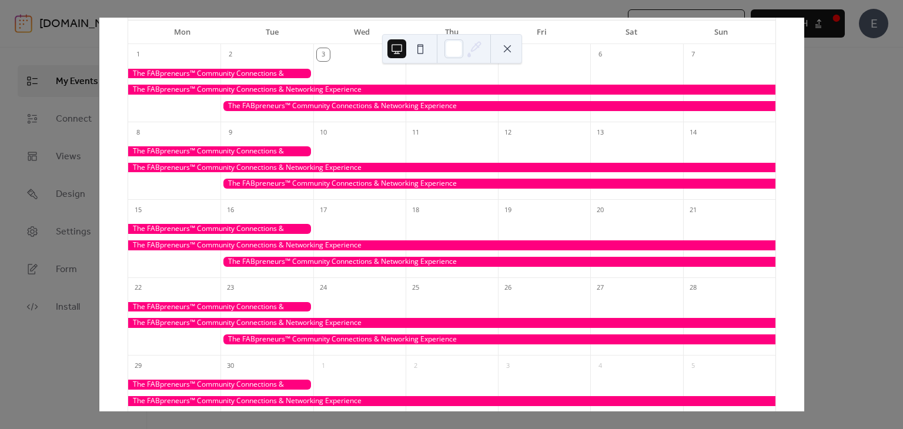
click at [804, 77] on div "3 [DATE] [DATE] Mon Tue Wed Thu Fri Sat Sun 1 2 3 4 5 6 7 8 9 10 11 12 13 14 15…" at bounding box center [451, 215] width 705 height 394
click at [785, 112] on div "3 [DATE] [DATE] Mon Tue Wed Thu Fri Sat Sun 1 2 3 4 5 6 7 8 9 10 11 12 13 14 15…" at bounding box center [451, 215] width 705 height 394
click at [504, 49] on button at bounding box center [507, 48] width 19 height 19
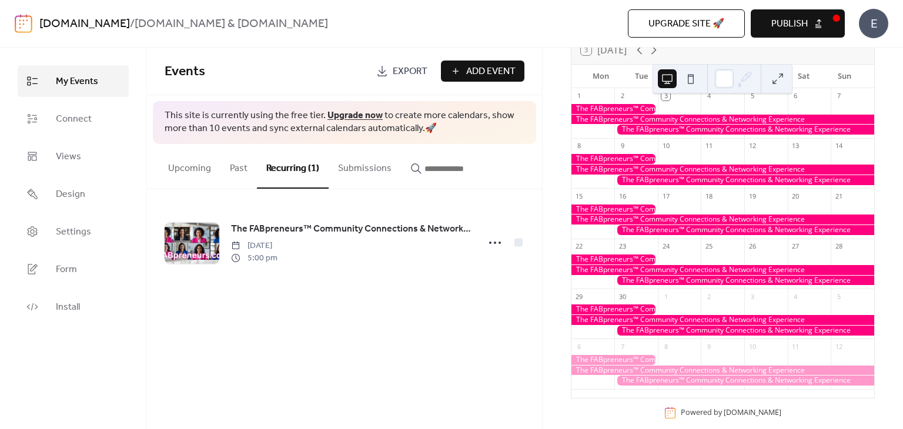
scroll to position [110, 0]
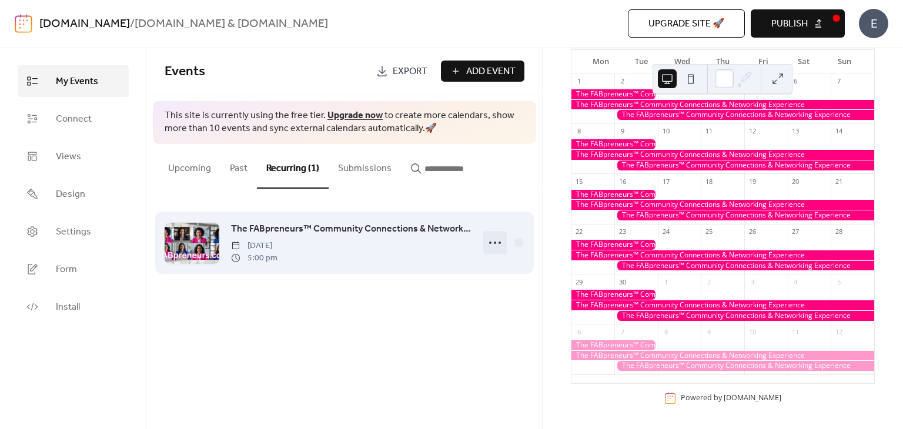
click at [495, 239] on icon at bounding box center [495, 242] width 19 height 19
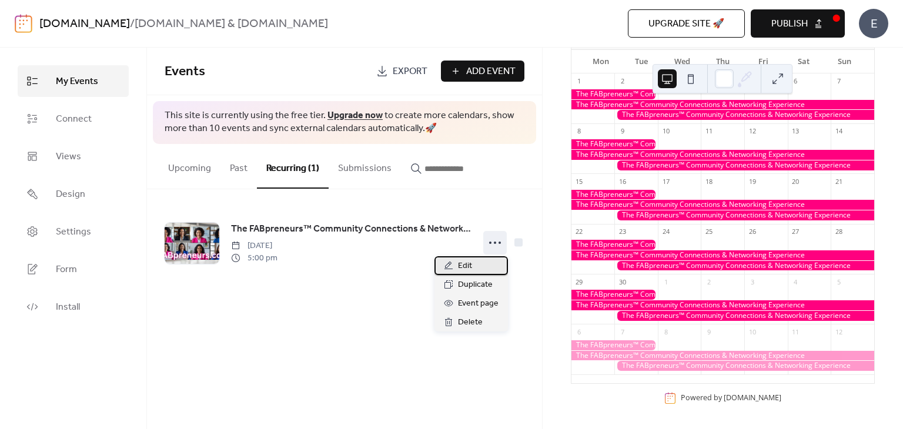
click at [463, 267] on span "Edit" at bounding box center [465, 266] width 14 height 14
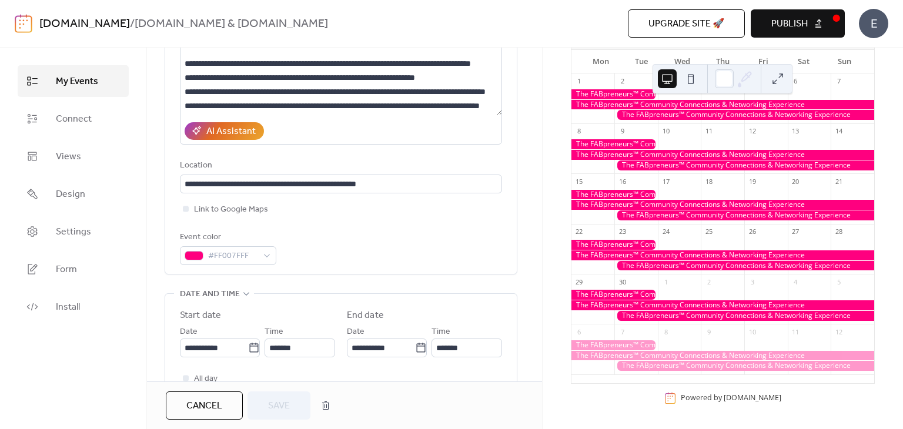
scroll to position [353, 0]
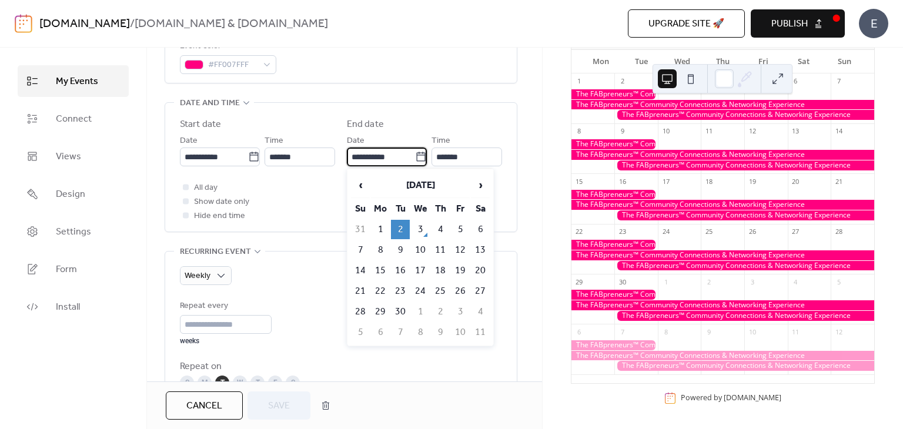
click at [398, 153] on input "**********" at bounding box center [381, 157] width 68 height 19
click at [363, 183] on span "‹" at bounding box center [361, 185] width 18 height 24
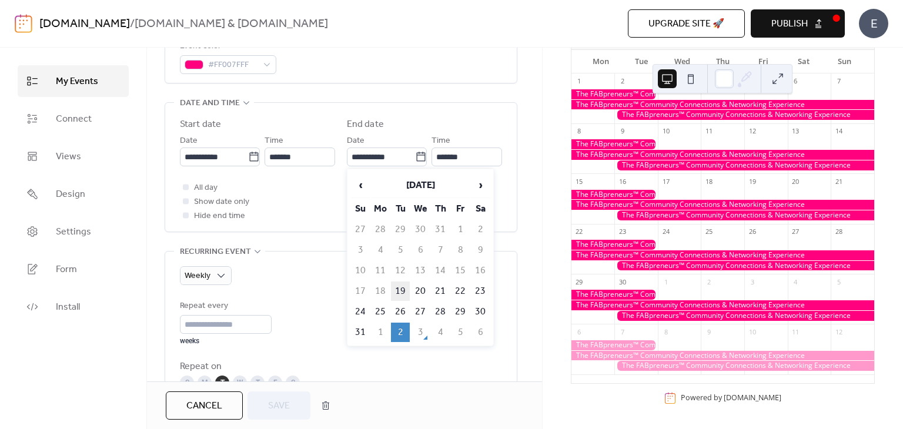
click at [401, 286] on td "19" at bounding box center [400, 291] width 19 height 19
type input "**********"
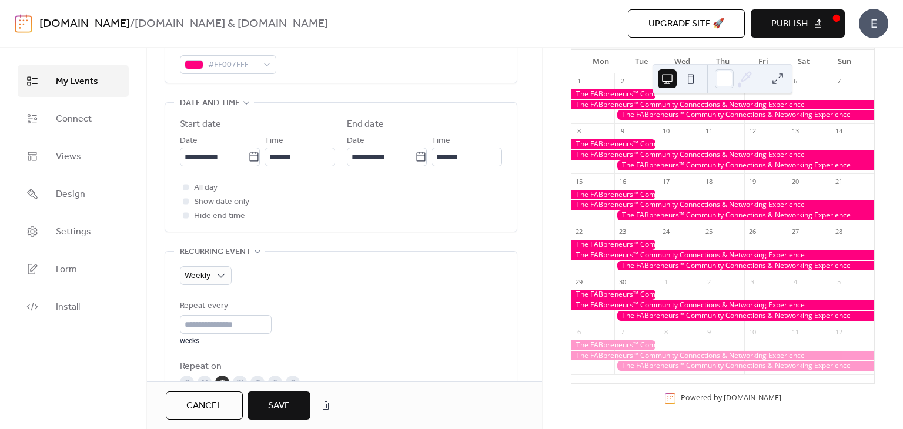
click at [263, 396] on button "Save" at bounding box center [278, 406] width 63 height 28
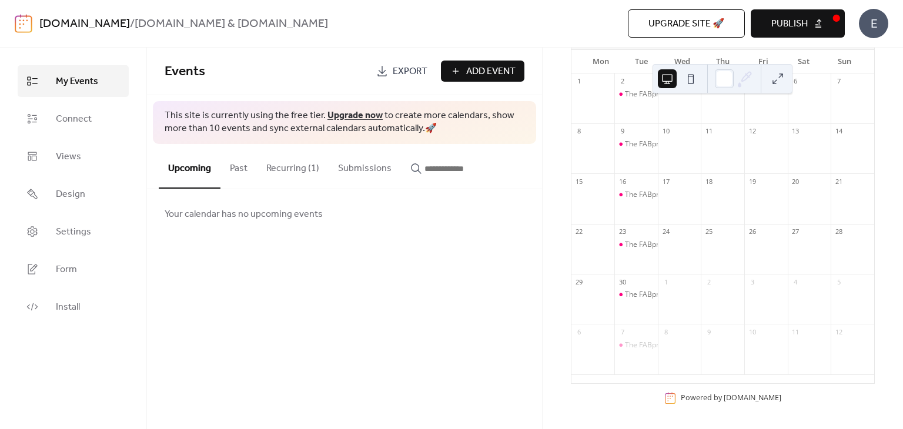
click at [780, 77] on button at bounding box center [777, 78] width 19 height 19
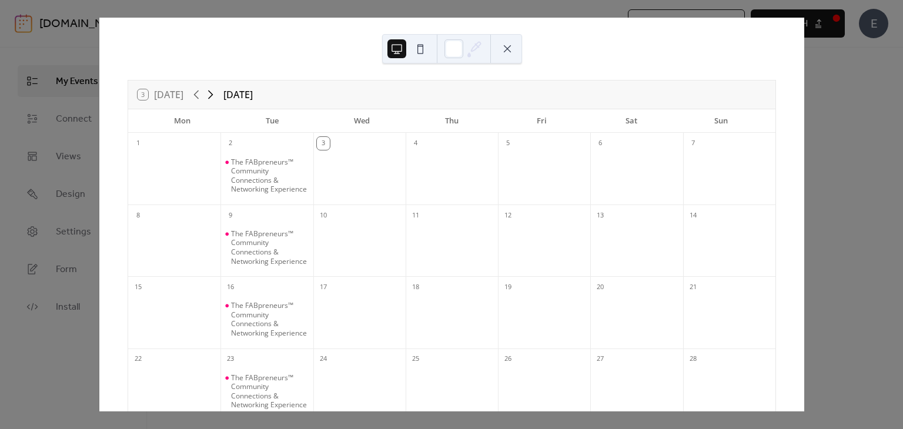
click at [207, 92] on icon at bounding box center [210, 95] width 14 height 14
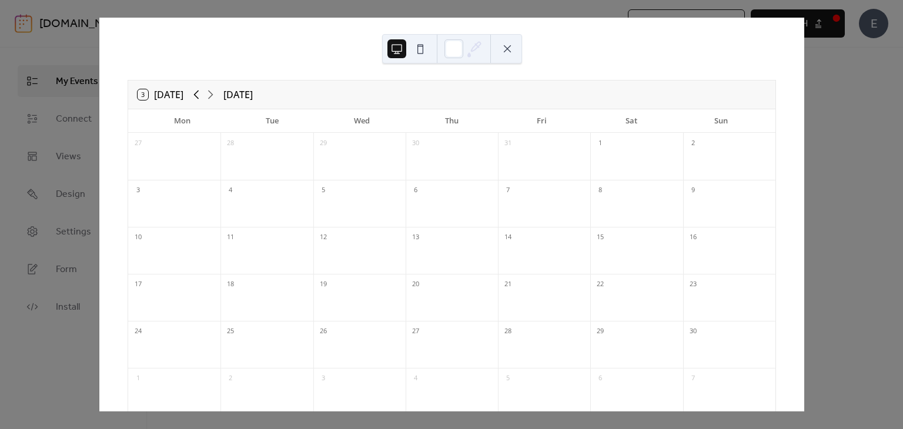
click at [192, 92] on icon at bounding box center [196, 95] width 14 height 14
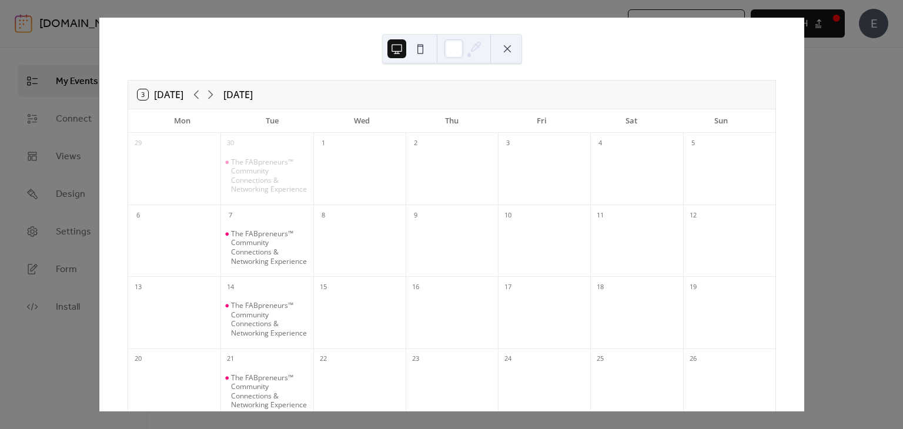
click at [804, 113] on div "3 [DATE] [DATE] Mon Tue Wed Thu Fri Sat Sun 29 30 The FABpreneurs™ Community Co…" at bounding box center [451, 215] width 705 height 394
click at [507, 51] on button at bounding box center [507, 48] width 19 height 19
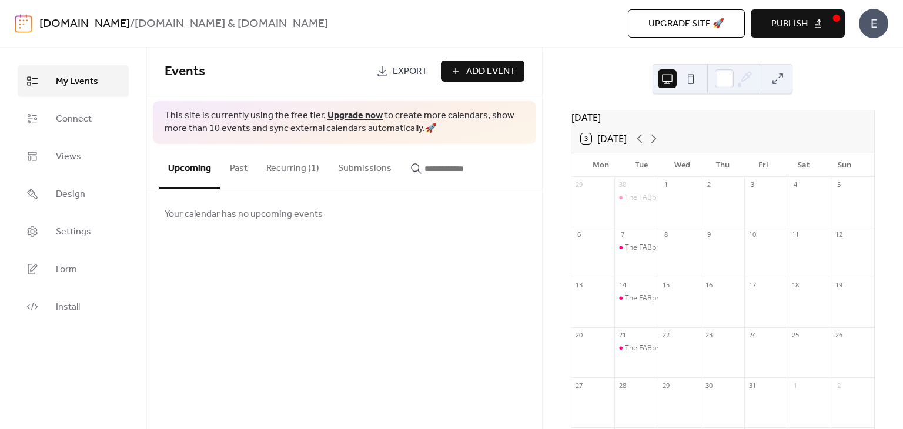
click at [282, 169] on button "Recurring (1)" at bounding box center [293, 166] width 72 height 44
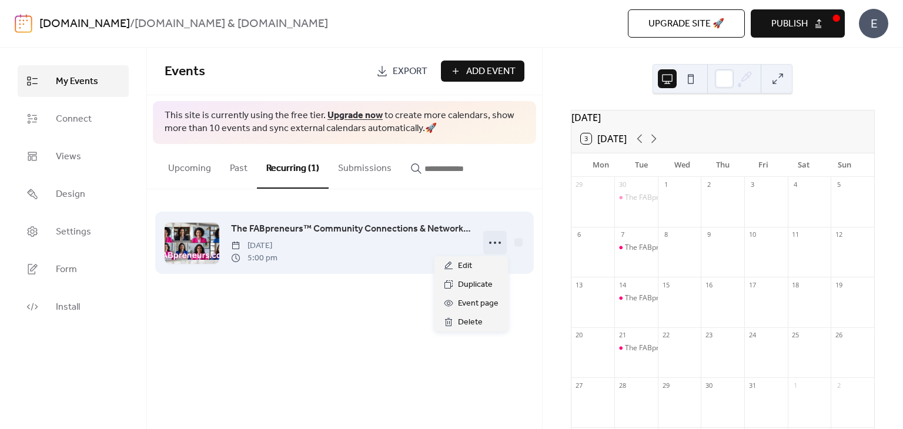
click at [496, 242] on icon at bounding box center [495, 242] width 19 height 19
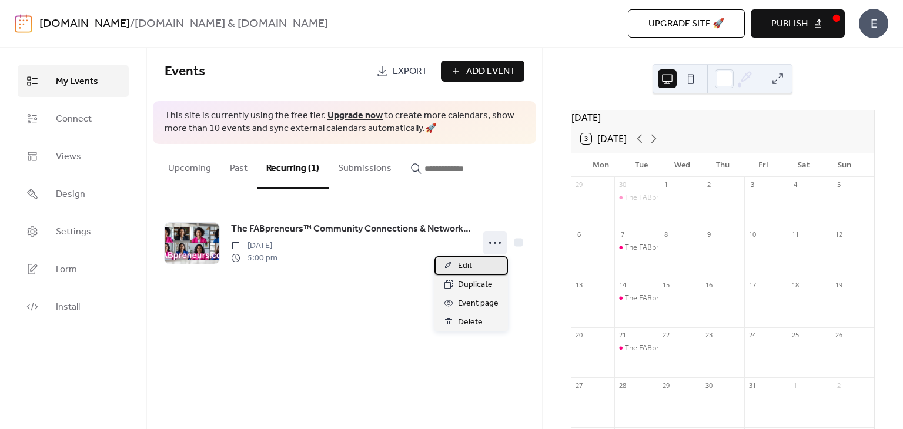
click at [471, 257] on div "Edit" at bounding box center [470, 265] width 73 height 19
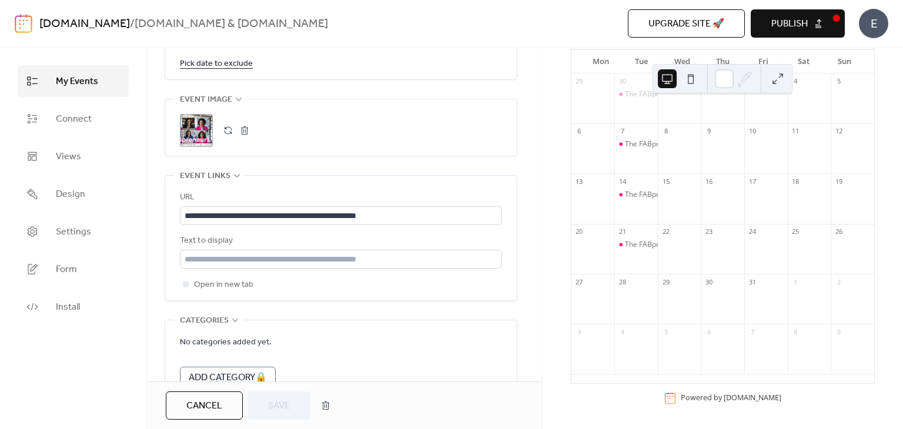
scroll to position [902, 0]
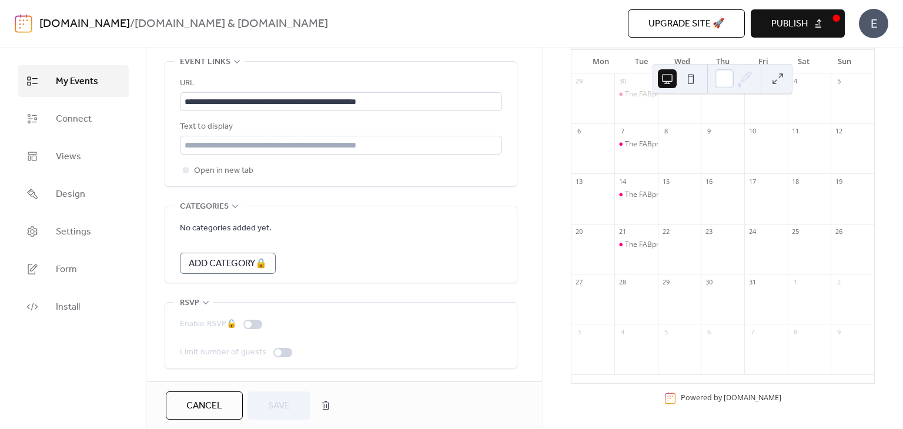
click at [275, 351] on div at bounding box center [278, 352] width 7 height 7
drag, startPoint x: 274, startPoint y: 351, endPoint x: 287, endPoint y: 351, distance: 12.9
click at [287, 351] on div at bounding box center [282, 352] width 19 height 9
click at [277, 349] on div at bounding box center [278, 352] width 7 height 7
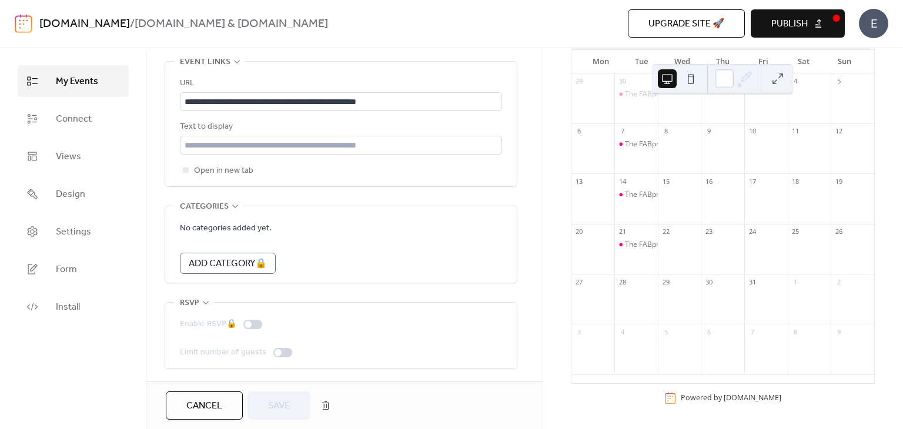
click at [279, 348] on div at bounding box center [282, 352] width 19 height 9
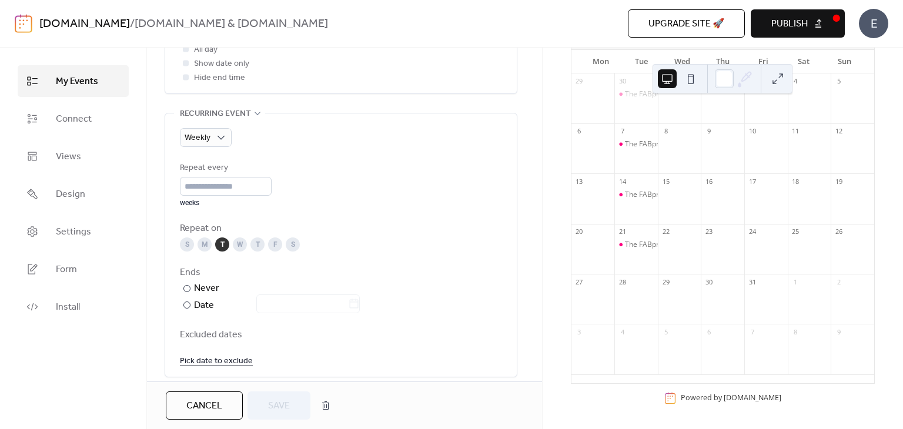
scroll to position [373, 0]
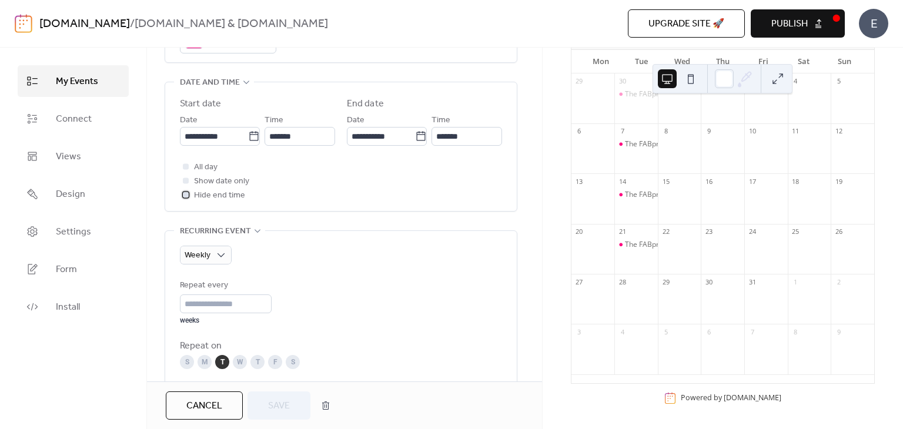
click at [186, 193] on icon at bounding box center [186, 195] width 4 height 4
click at [273, 400] on span "Save" at bounding box center [279, 406] width 22 height 14
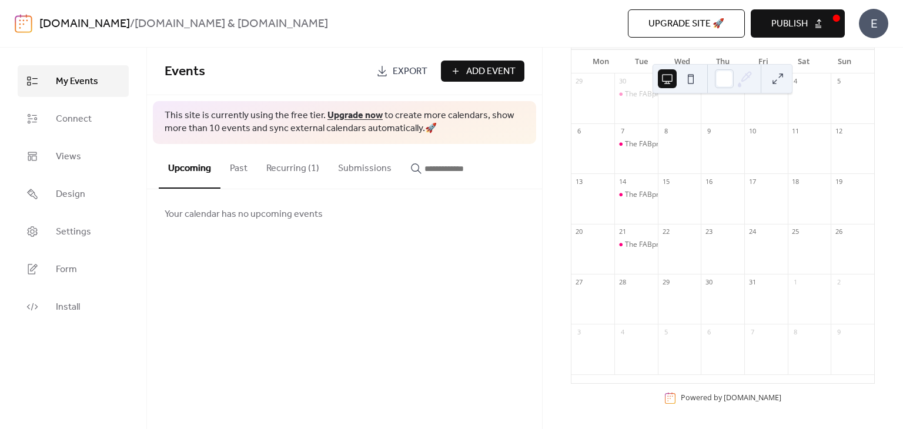
click at [776, 81] on button at bounding box center [777, 78] width 19 height 19
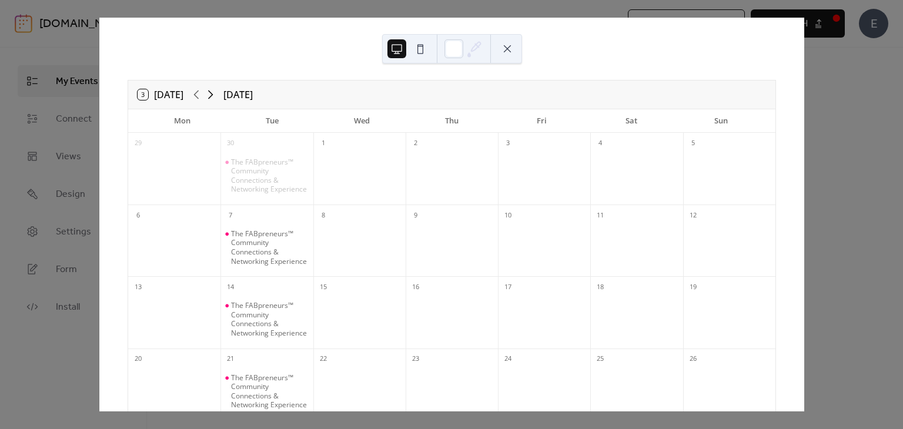
click at [211, 92] on icon at bounding box center [210, 95] width 5 height 9
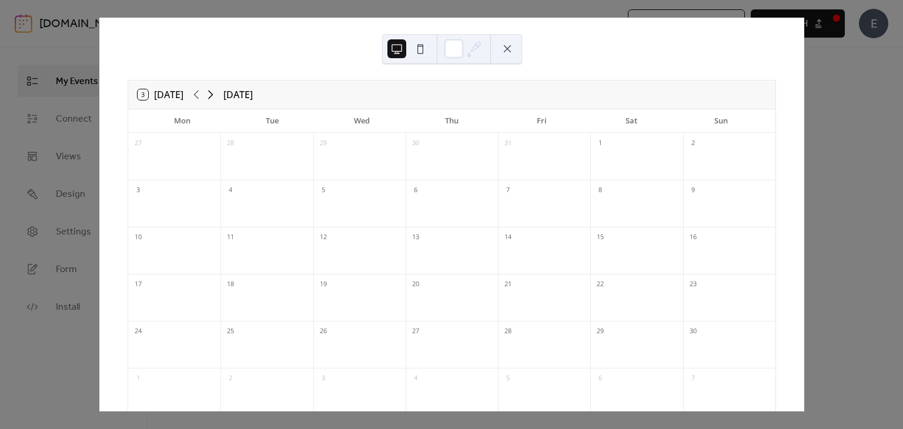
click at [211, 92] on icon at bounding box center [210, 95] width 5 height 9
click at [196, 92] on icon at bounding box center [196, 95] width 14 height 14
click at [503, 51] on button at bounding box center [507, 48] width 19 height 19
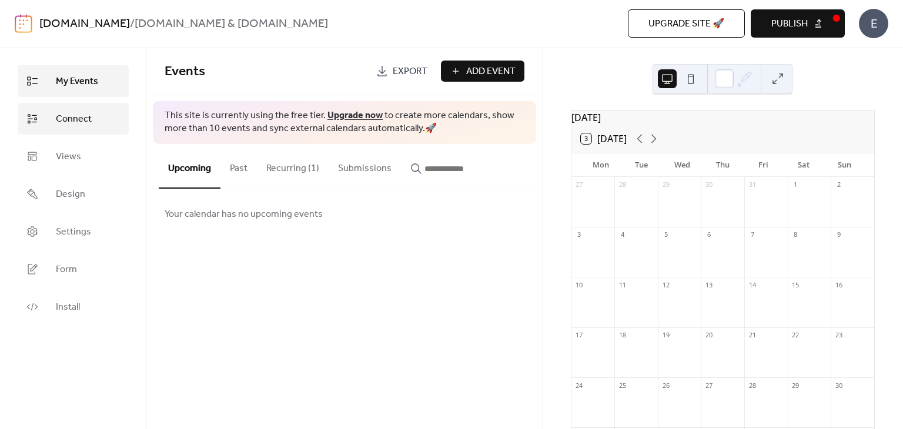
click at [91, 122] on span "Connect" at bounding box center [74, 119] width 36 height 14
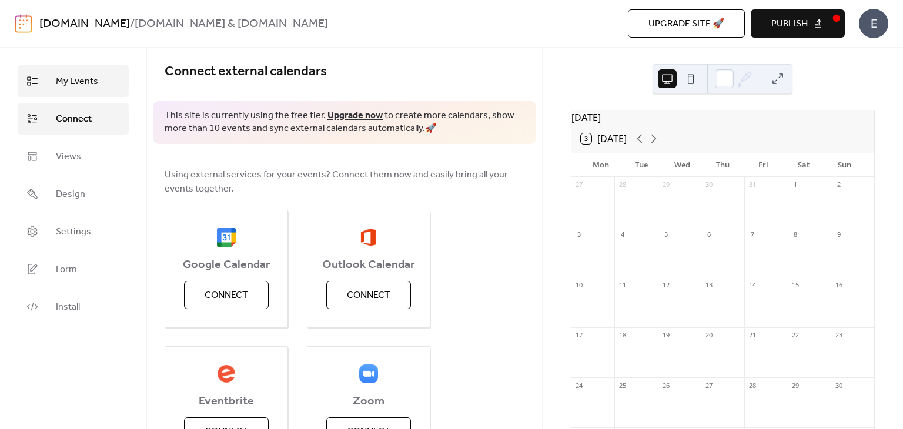
click at [87, 85] on span "My Events" at bounding box center [77, 82] width 42 height 14
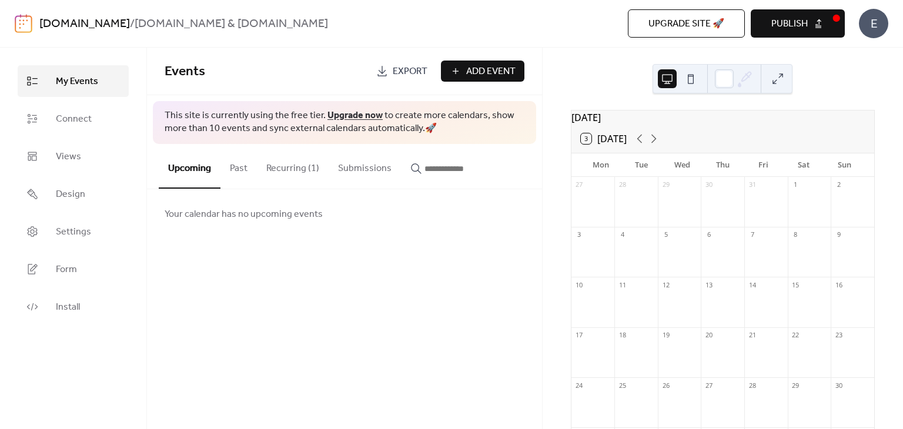
click at [297, 163] on button "Recurring (1)" at bounding box center [293, 166] width 72 height 44
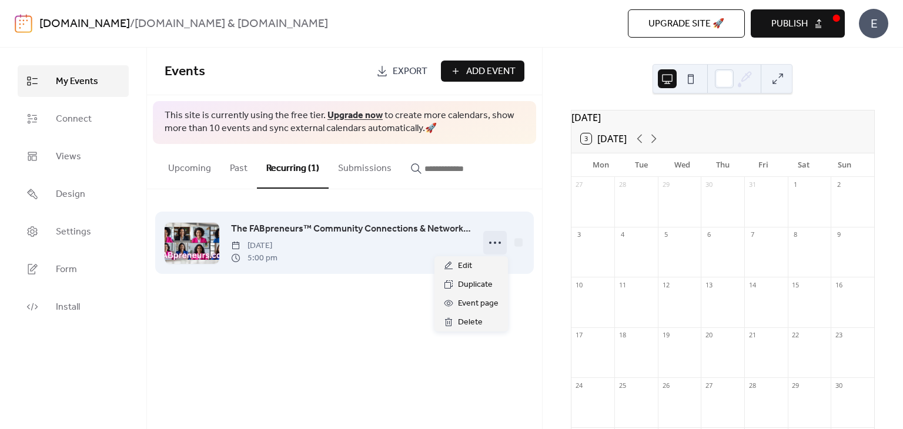
click at [494, 245] on icon at bounding box center [495, 242] width 19 height 19
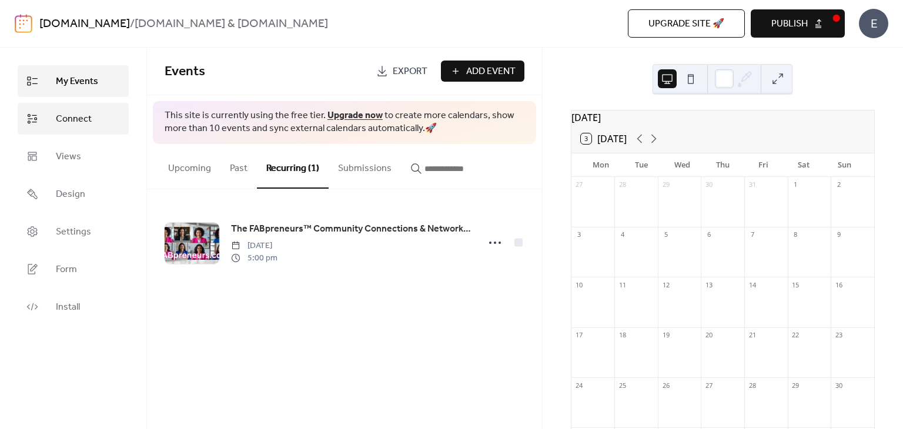
click at [65, 115] on span "Connect" at bounding box center [74, 119] width 36 height 14
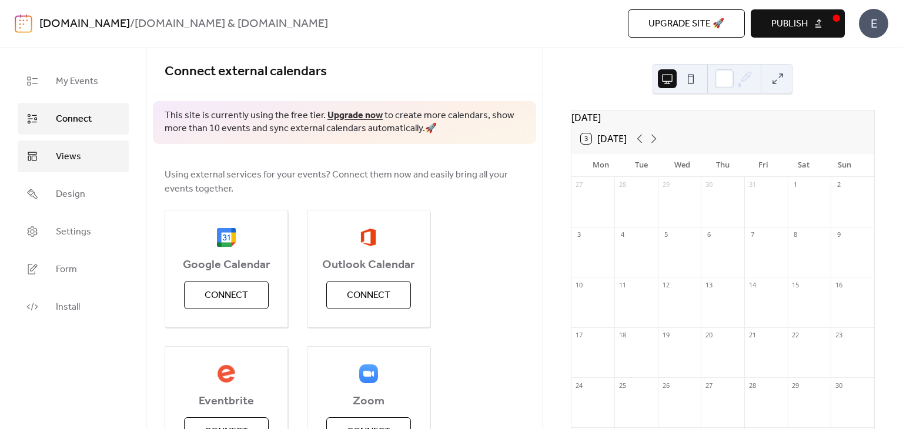
click at [62, 156] on span "Views" at bounding box center [68, 157] width 25 height 14
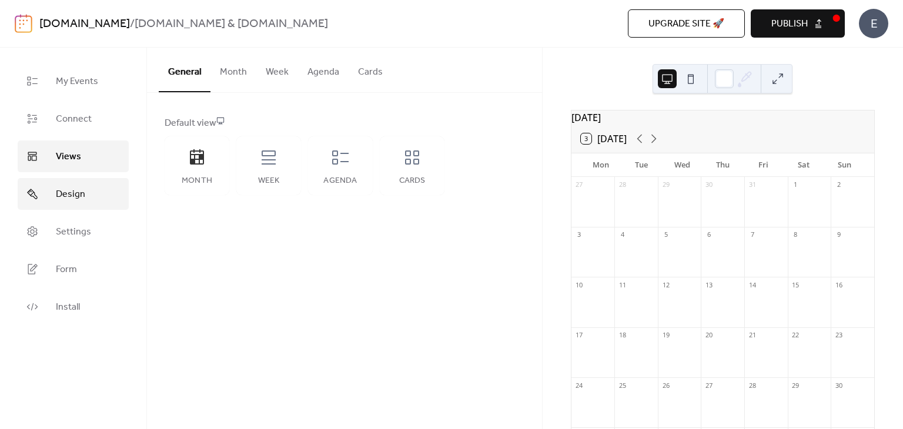
click at [81, 194] on span "Design" at bounding box center [70, 195] width 29 height 14
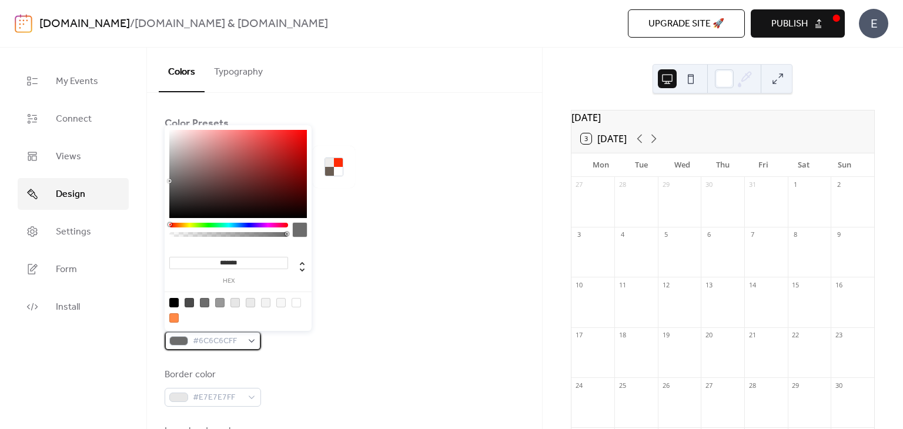
click at [178, 340] on div at bounding box center [178, 340] width 19 height 9
click at [250, 261] on input "*******" at bounding box center [228, 263] width 119 height 12
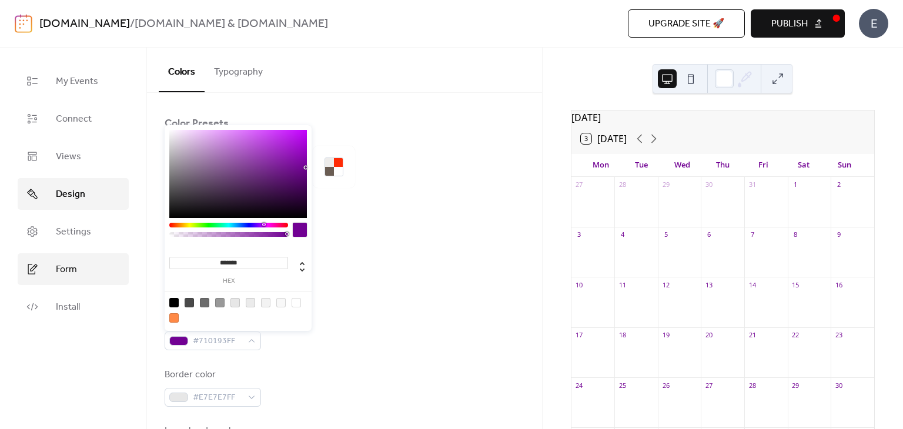
type input "*******"
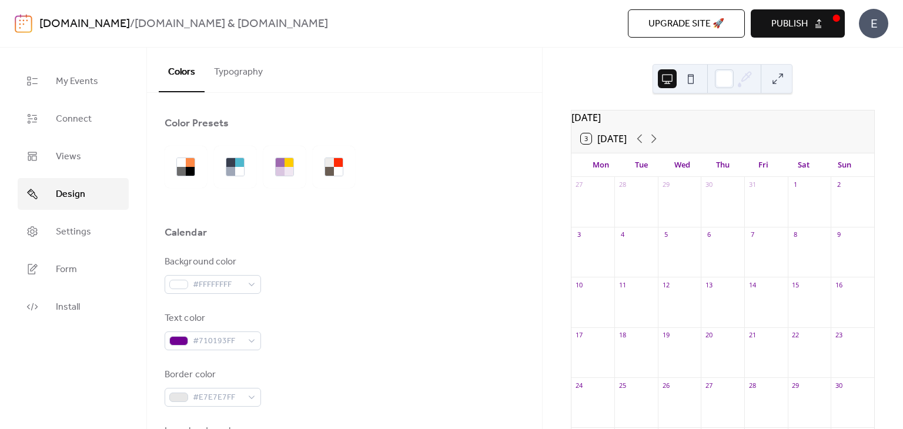
click at [785, 24] on span "Publish" at bounding box center [789, 24] width 36 height 14
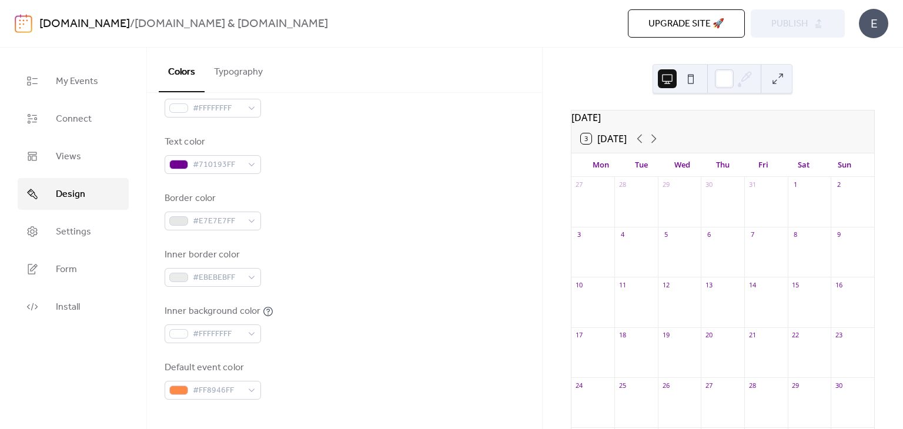
scroll to position [118, 0]
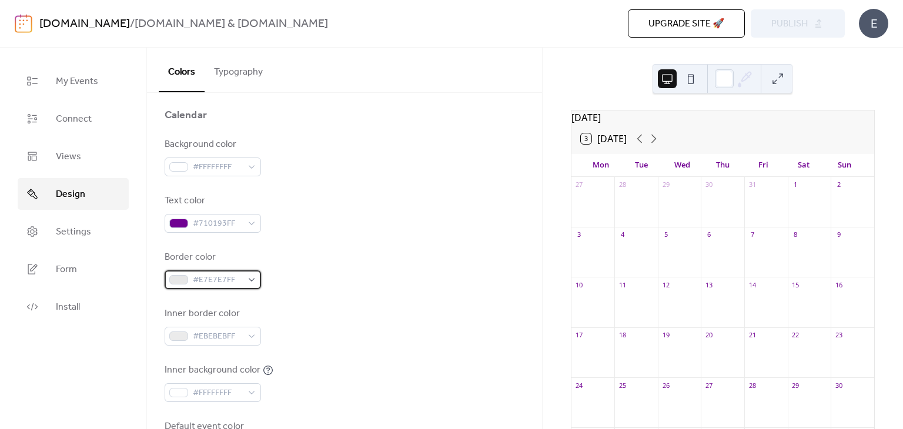
click at [249, 276] on div "#E7E7E7FF" at bounding box center [213, 279] width 96 height 19
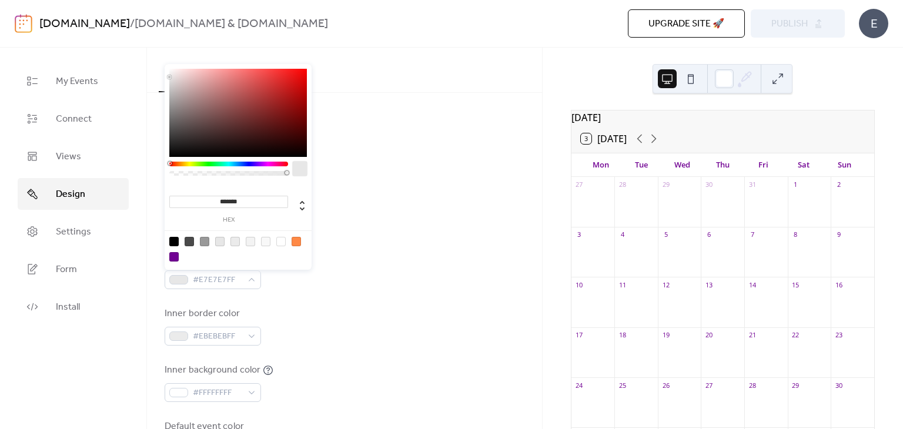
click at [170, 255] on div at bounding box center [173, 256] width 9 height 9
type input "*******"
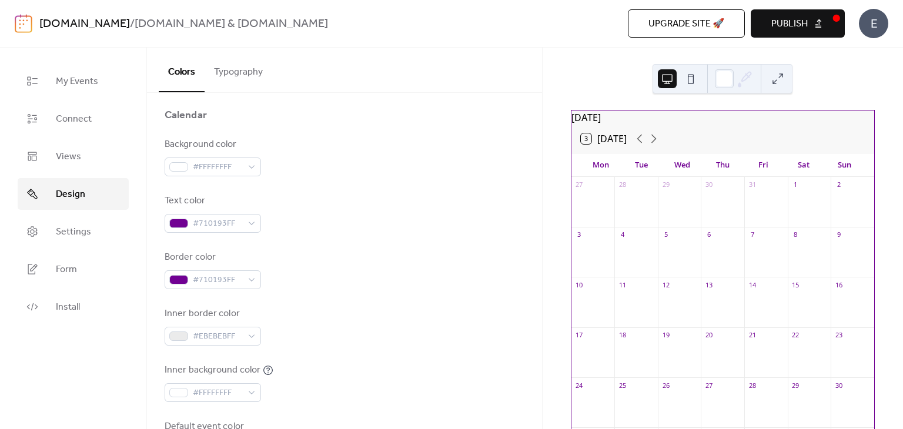
click at [807, 21] on span "Publish" at bounding box center [789, 24] width 36 height 14
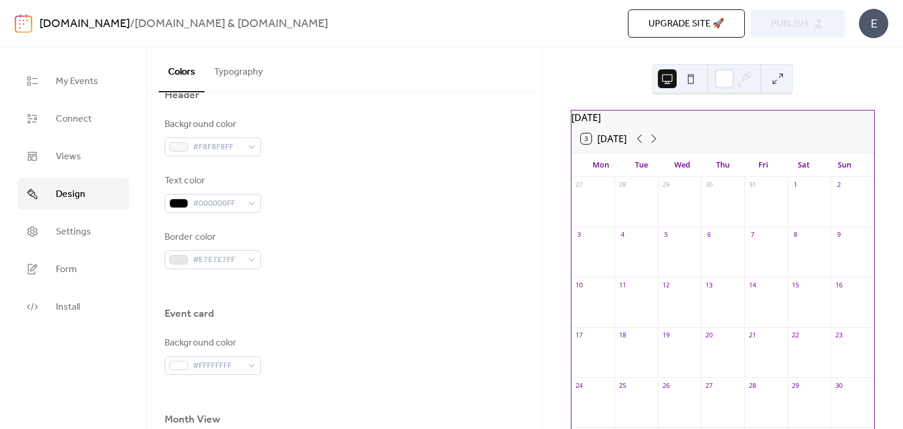
scroll to position [529, 0]
click at [250, 255] on div "#E7E7E7FF" at bounding box center [213, 256] width 96 height 19
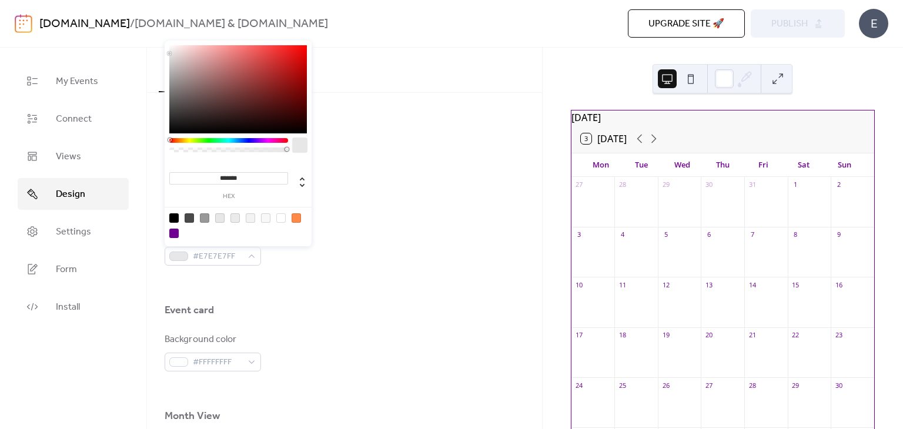
click at [266, 217] on div at bounding box center [265, 217] width 9 height 9
type input "*******"
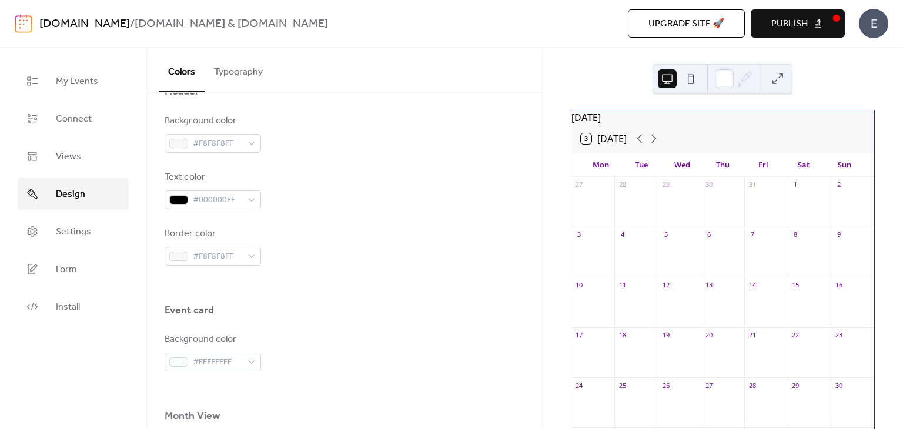
click at [807, 19] on span "Publish" at bounding box center [789, 24] width 36 height 14
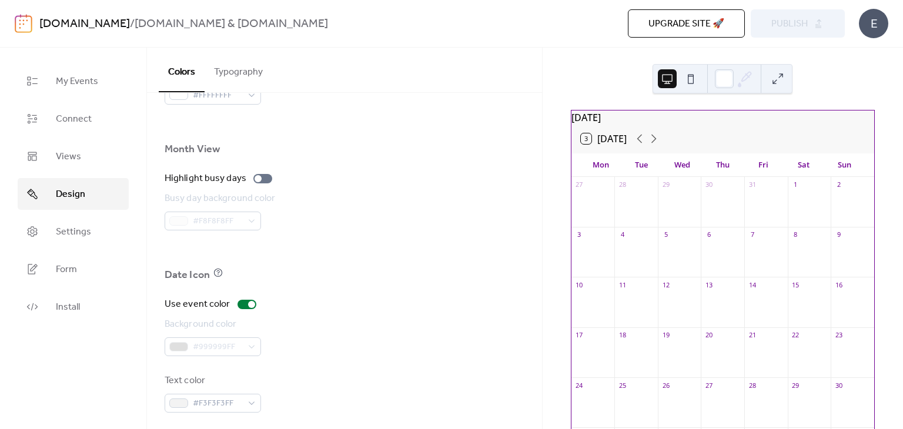
scroll to position [802, 0]
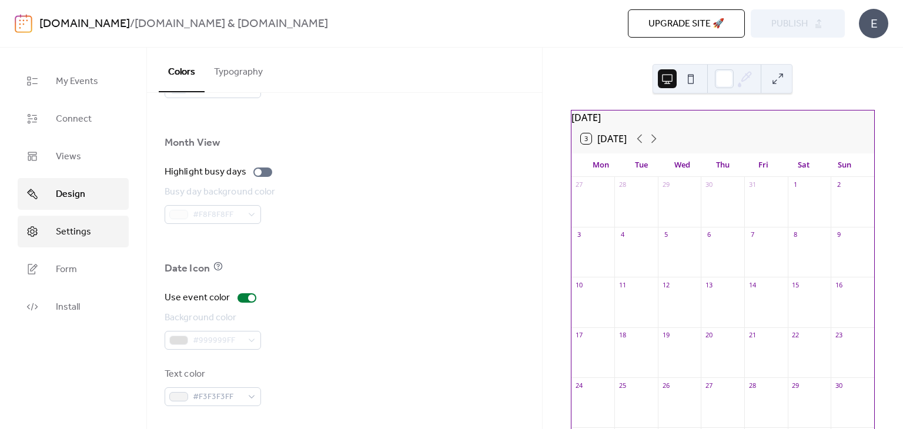
click at [63, 226] on span "Settings" at bounding box center [73, 232] width 35 height 14
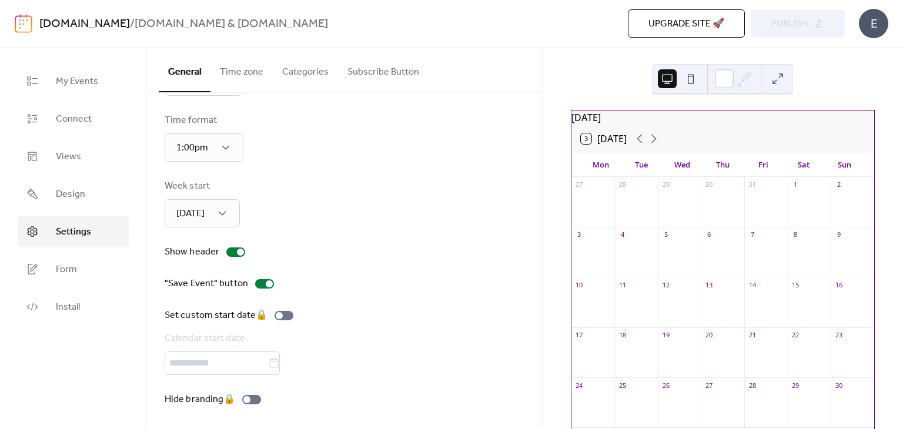
scroll to position [69, 0]
click at [68, 259] on link "Form" at bounding box center [73, 269] width 111 height 32
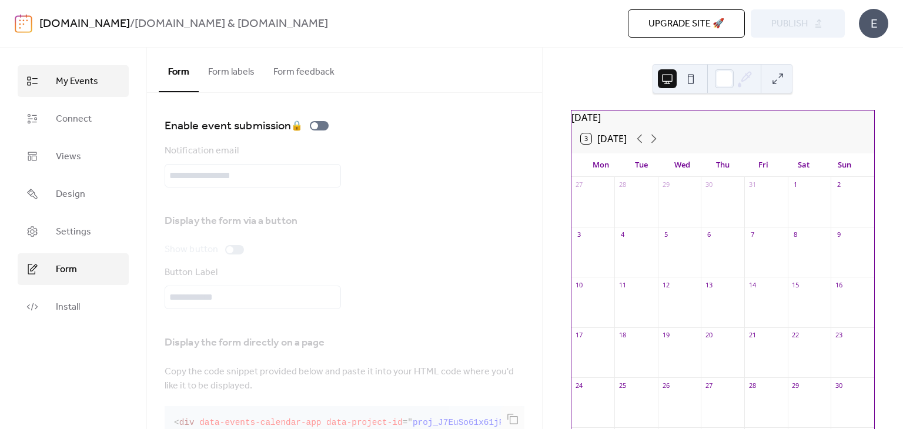
click at [56, 79] on span "My Events" at bounding box center [77, 82] width 42 height 14
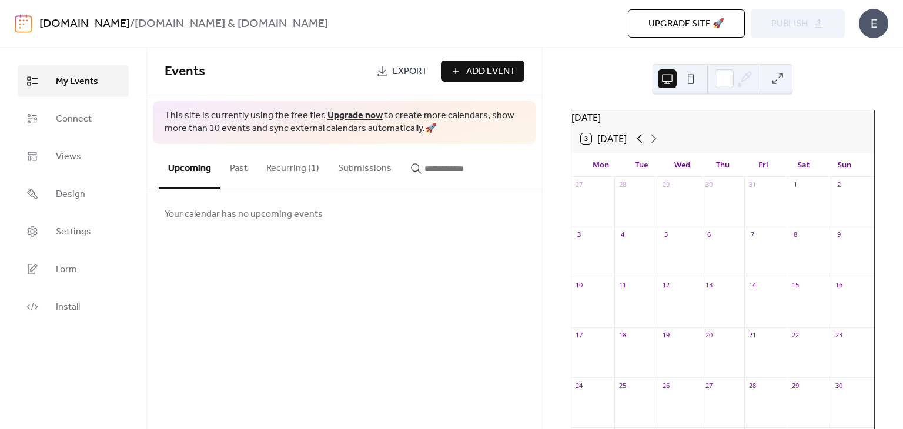
click at [641, 143] on icon at bounding box center [639, 139] width 5 height 9
click at [292, 164] on button "Recurring (1)" at bounding box center [293, 166] width 72 height 44
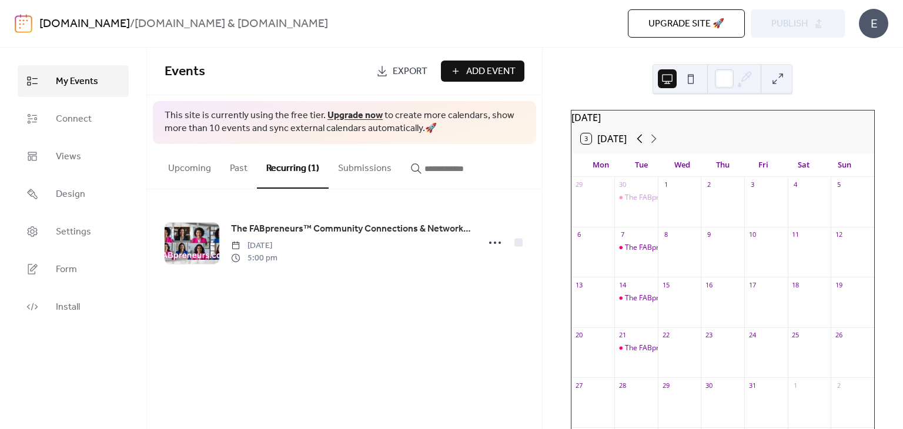
click at [641, 146] on icon at bounding box center [640, 139] width 14 height 14
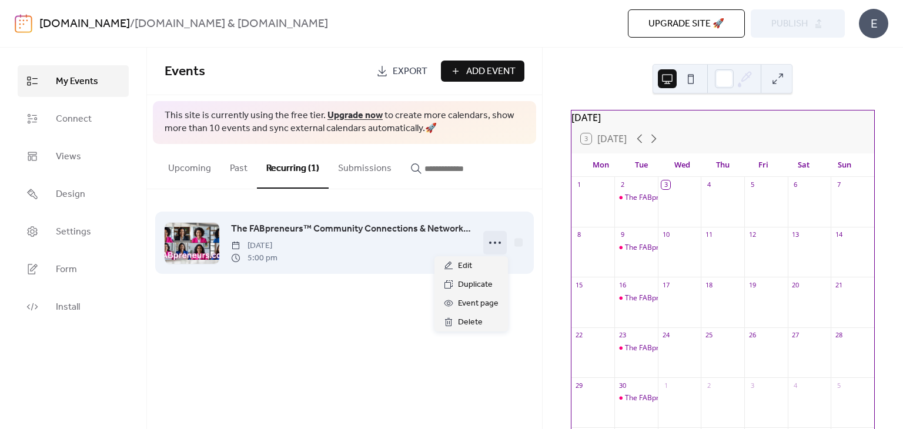
click at [494, 239] on icon at bounding box center [495, 242] width 19 height 19
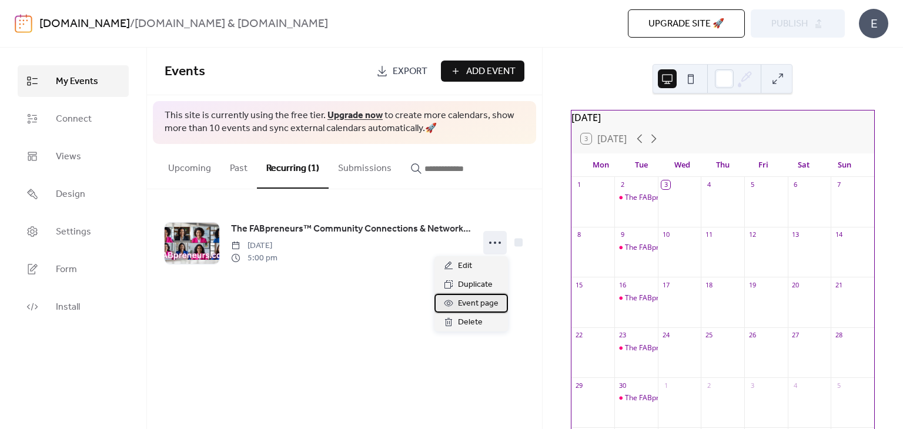
click at [494, 309] on span "Event page" at bounding box center [478, 304] width 41 height 14
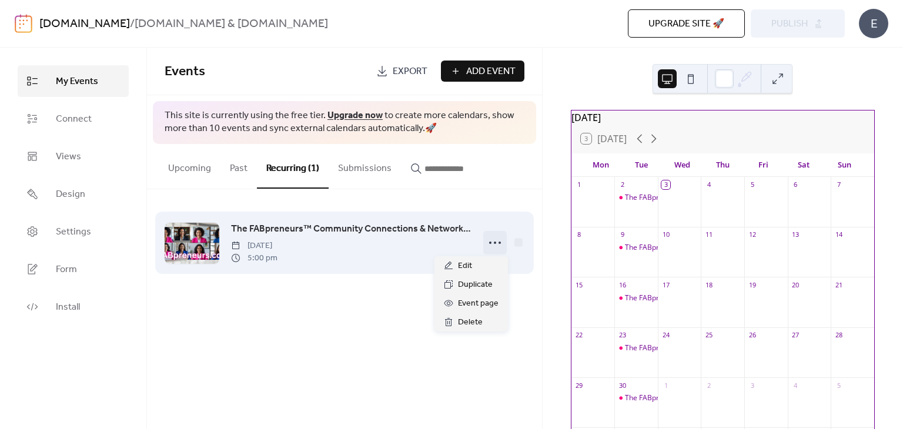
click at [491, 243] on icon at bounding box center [495, 242] width 19 height 19
